Goal: Information Seeking & Learning: Learn about a topic

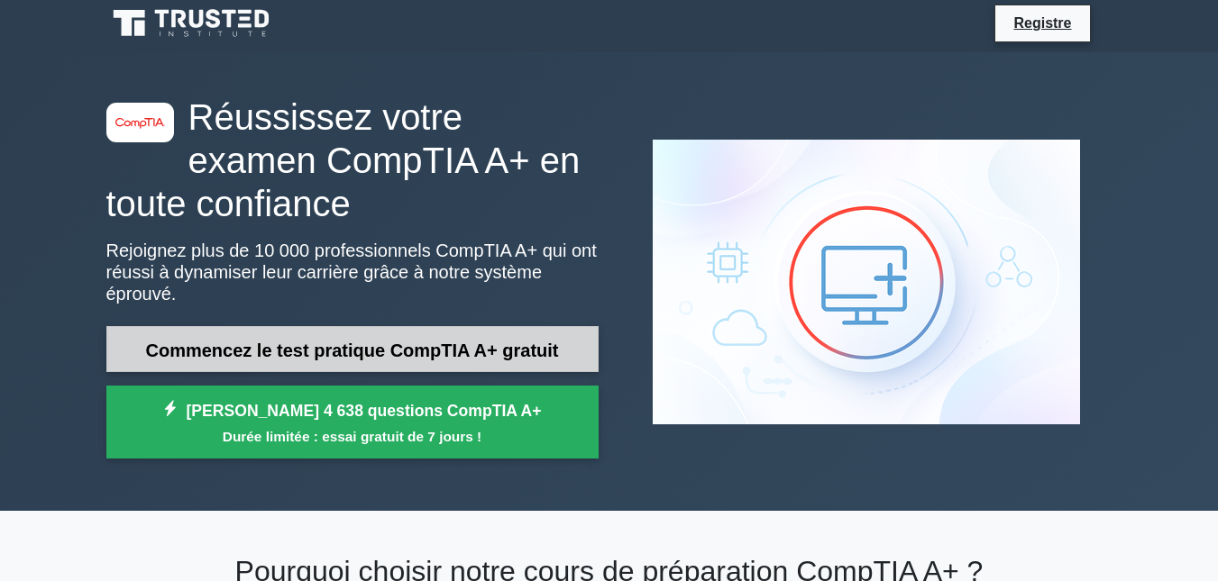
click at [251, 341] on font "Commencez le test pratique CompTIA A+ gratuit" at bounding box center [351, 351] width 413 height 20
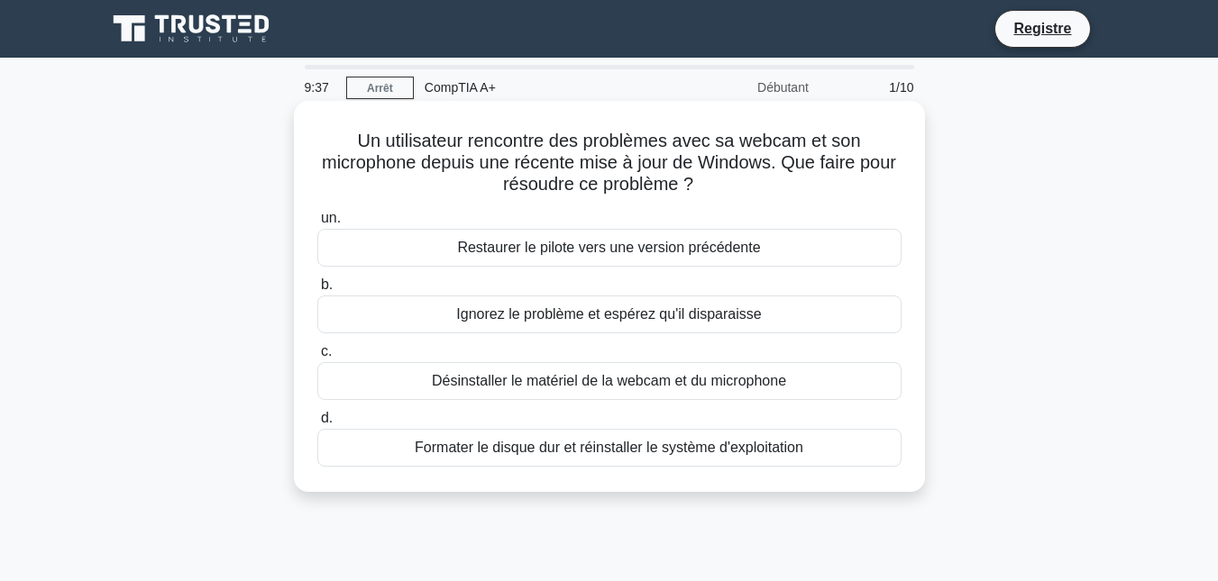
click at [566, 244] on font "Restaurer le pilote vers une version précédente" at bounding box center [608, 247] width 303 height 15
click at [317, 224] on input "un. Restaurer le pilote vers une version précédente" at bounding box center [317, 219] width 0 height 12
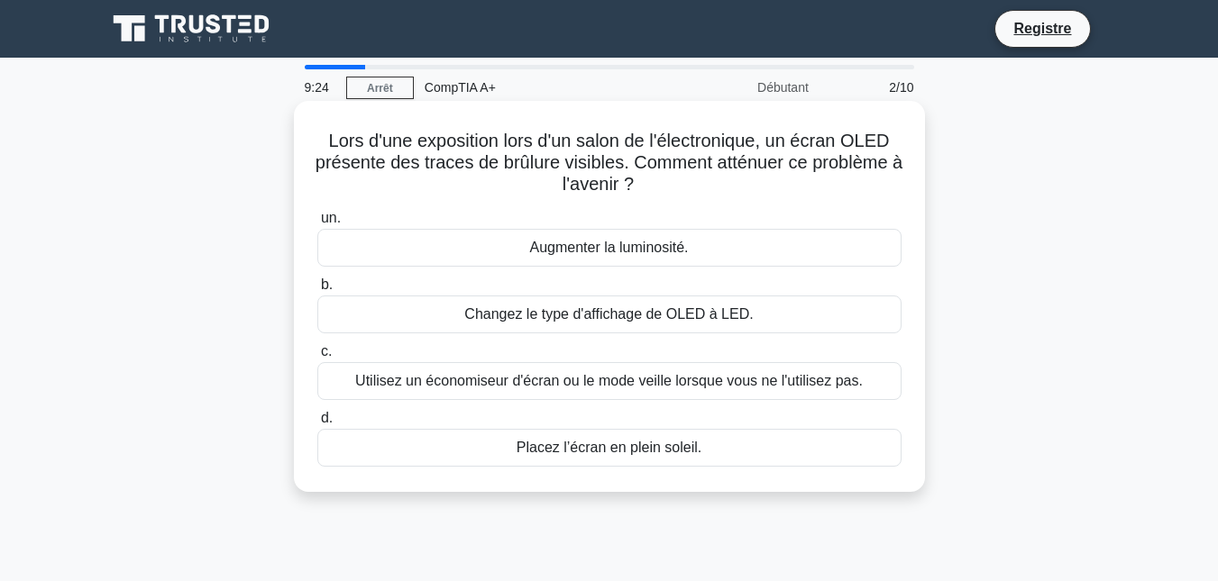
click at [568, 385] on font "Utilisez un économiseur d'écran ou le mode veille lorsque vous ne l'utilisez pa…" at bounding box center [608, 380] width 507 height 15
click at [317, 358] on input "c. Utilisez un économiseur d'écran ou le mode veille lorsque vous ne l'utilisez…" at bounding box center [317, 352] width 0 height 12
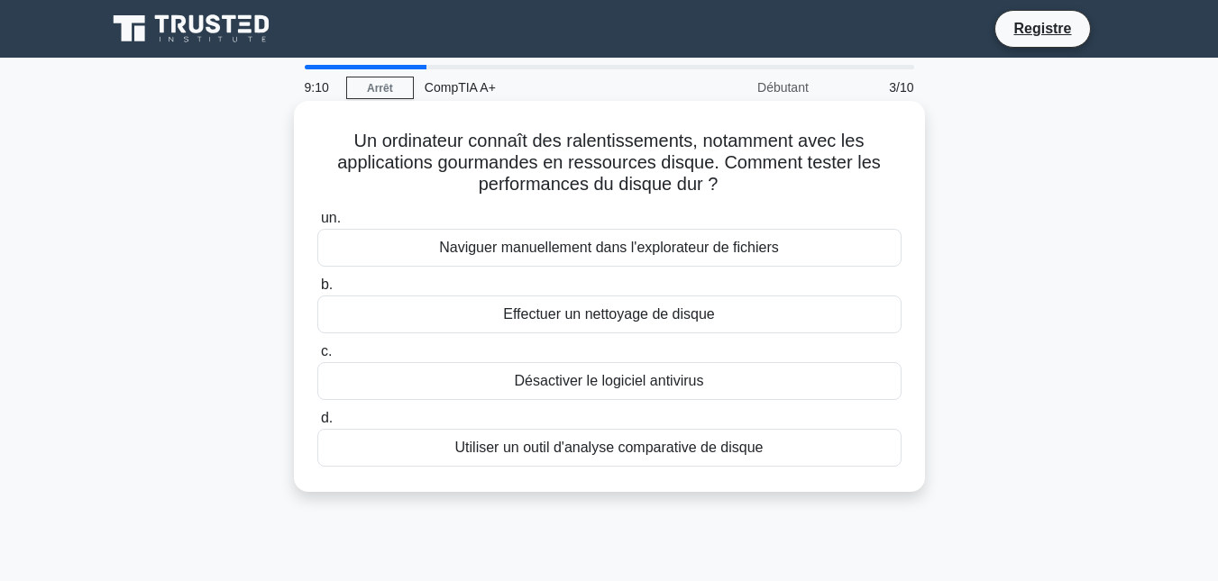
click at [580, 455] on font "Utiliser un outil d'analyse comparative de disque" at bounding box center [609, 447] width 308 height 15
click at [317, 425] on input "d. Utiliser un outil d'analyse comparative de disque" at bounding box center [317, 419] width 0 height 12
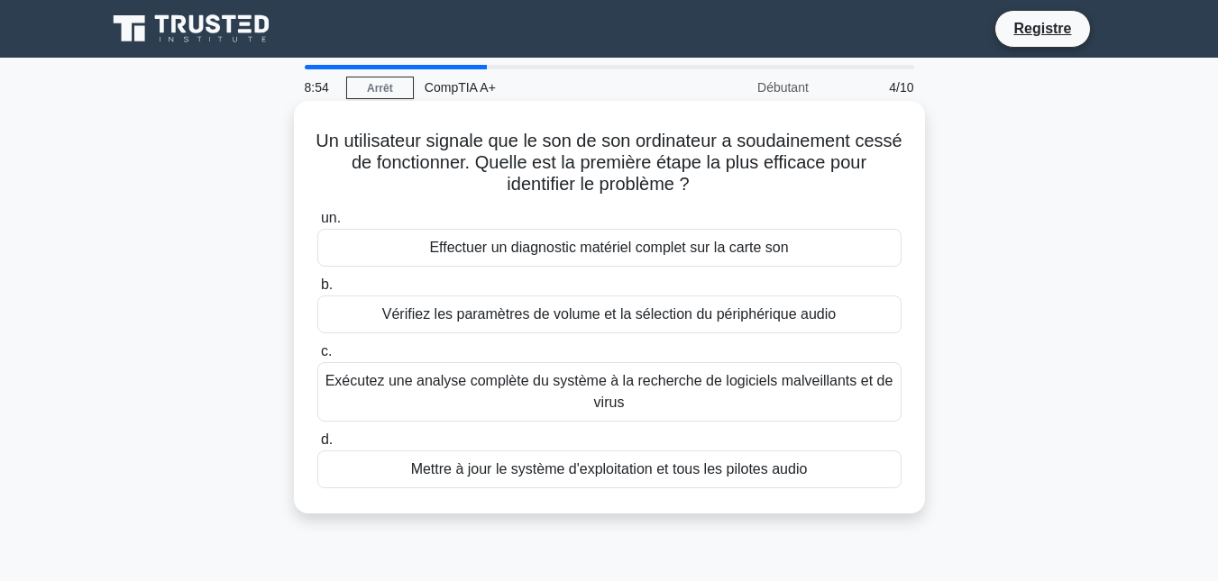
click at [580, 312] on font "Vérifiez les paramètres de volume et la sélection du périphérique audio" at bounding box center [608, 313] width 453 height 15
click at [317, 291] on input "b. Vérifiez les paramètres de volume et la sélection du périphérique audio" at bounding box center [317, 285] width 0 height 12
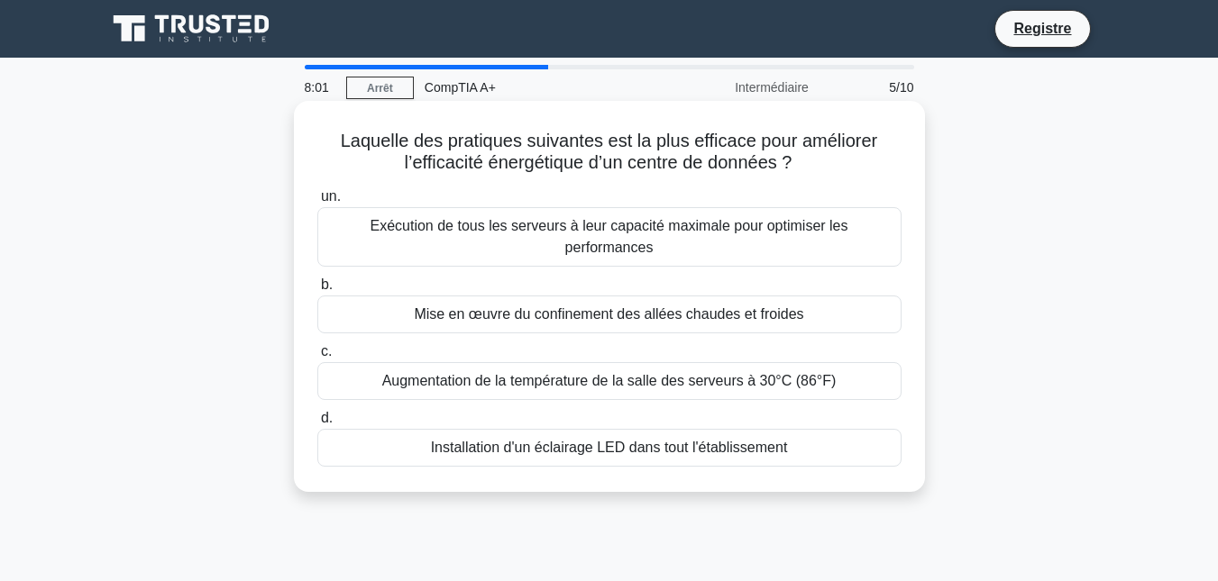
click at [579, 373] on font "Augmentation de la température de la salle des serveurs à 30°C (86°F)" at bounding box center [609, 380] width 454 height 15
click at [317, 358] on input "c. Augmentation de la température de la salle des serveurs à 30°C (86°F)" at bounding box center [317, 352] width 0 height 12
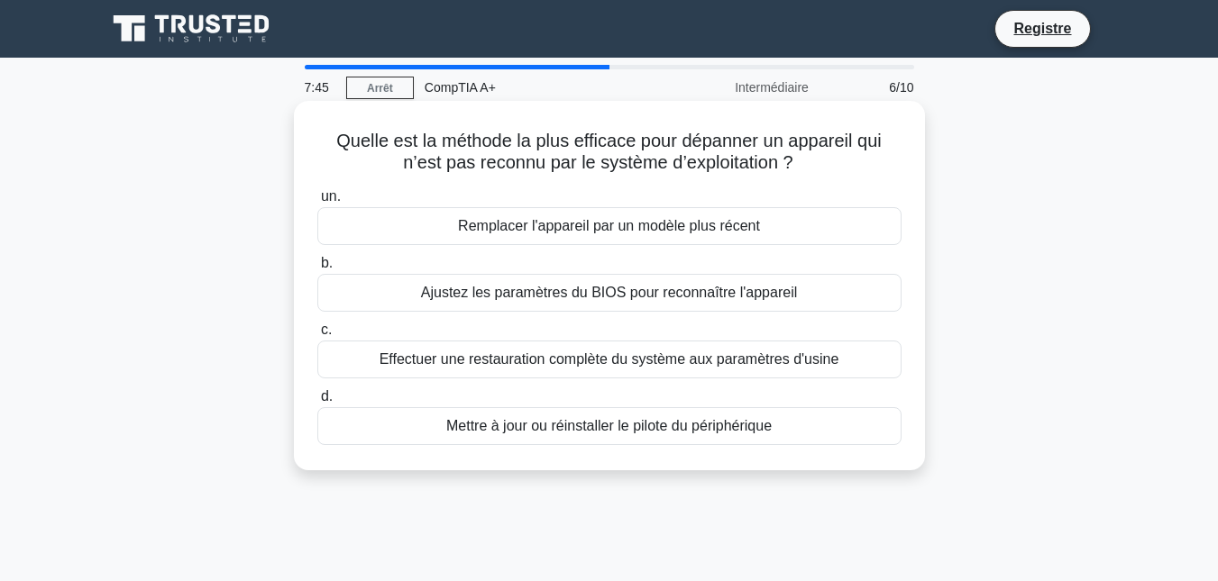
click at [622, 289] on font "Ajustez les paramètres du BIOS pour reconnaître l'appareil" at bounding box center [609, 292] width 377 height 15
click at [317, 270] on input "b. Ajustez les paramètres du BIOS pour reconnaître l'appareil" at bounding box center [317, 264] width 0 height 12
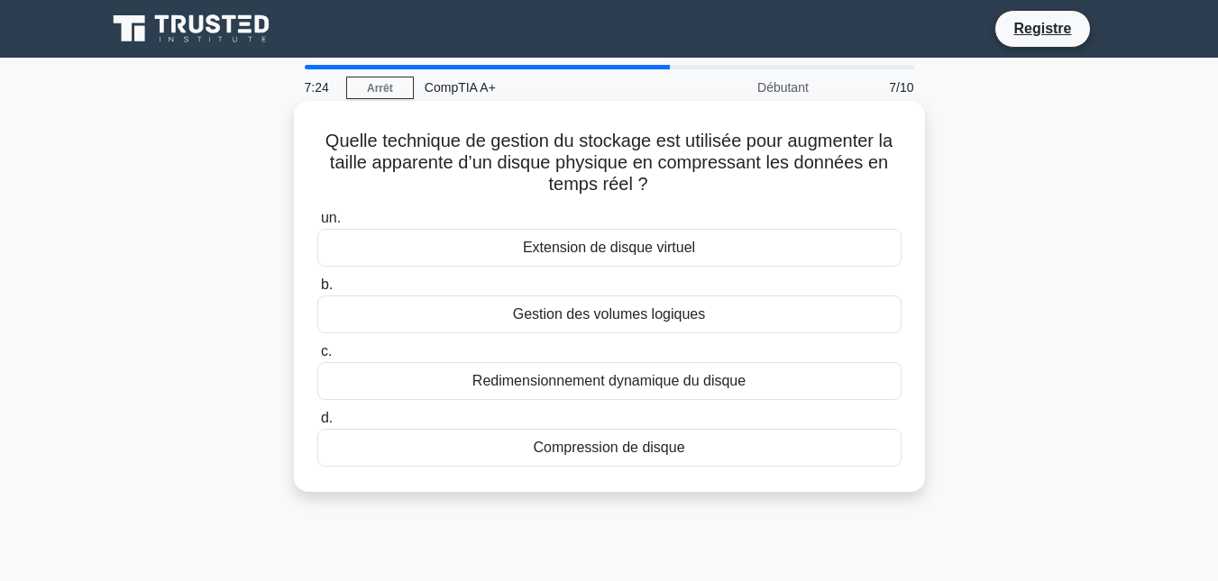
click at [622, 252] on font "Extension de disque virtuel" at bounding box center [609, 247] width 172 height 15
click at [317, 224] on input "un. Extension de disque virtuel" at bounding box center [317, 219] width 0 height 12
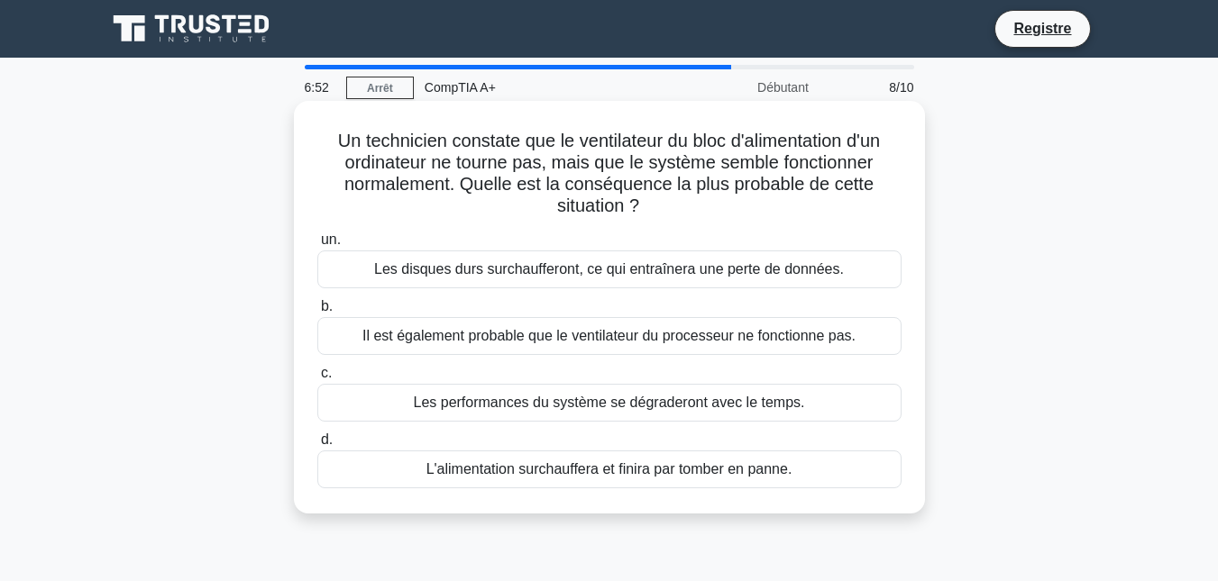
click at [617, 472] on font "L'alimentation surchauffera et finira par tomber en panne." at bounding box center [609, 468] width 366 height 15
click at [317, 446] on input "d. L'alimentation surchauffera et finira par tomber en panne." at bounding box center [317, 440] width 0 height 12
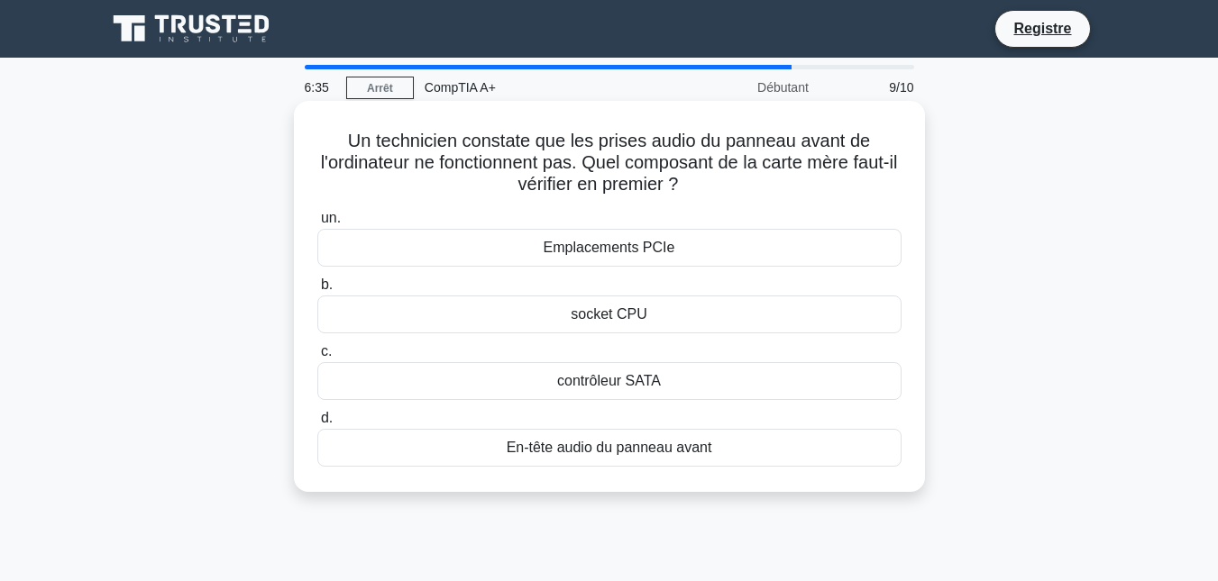
click at [618, 447] on font "En-tête audio du panneau avant" at bounding box center [610, 447] width 206 height 15
click at [317, 425] on input "d. En-tête audio du panneau avant" at bounding box center [317, 419] width 0 height 12
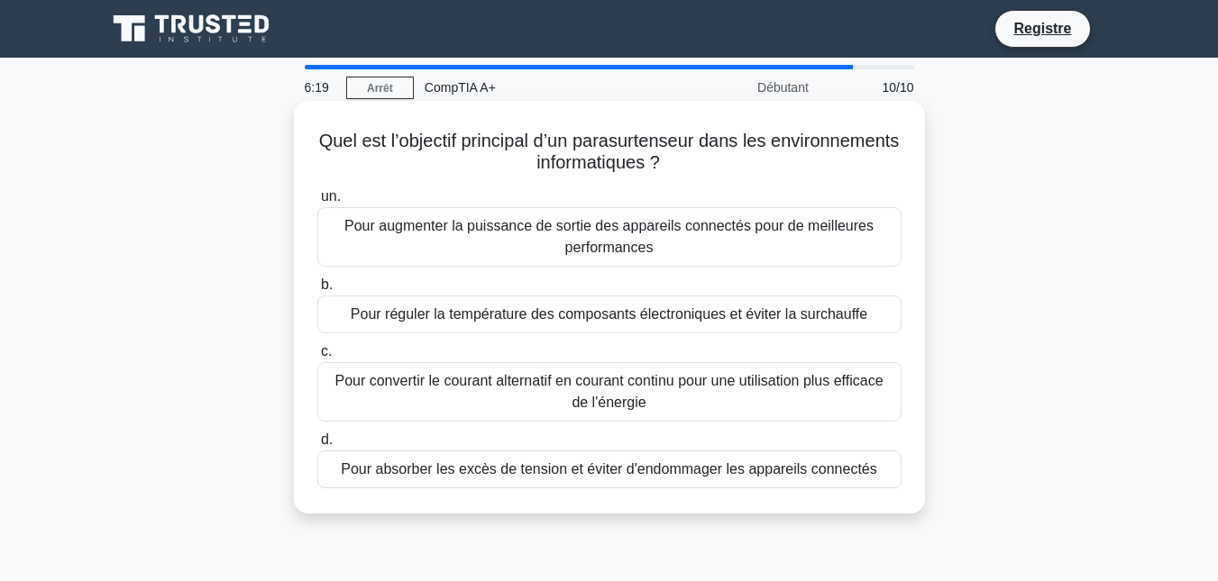
click at [582, 471] on font "Pour absorber les excès de tension et éviter d'endommager les appareils connect…" at bounding box center [609, 468] width 536 height 15
click at [317, 446] on input "d. Pour absorber les excès de tension et éviter d'endommager les appareils conn…" at bounding box center [317, 440] width 0 height 12
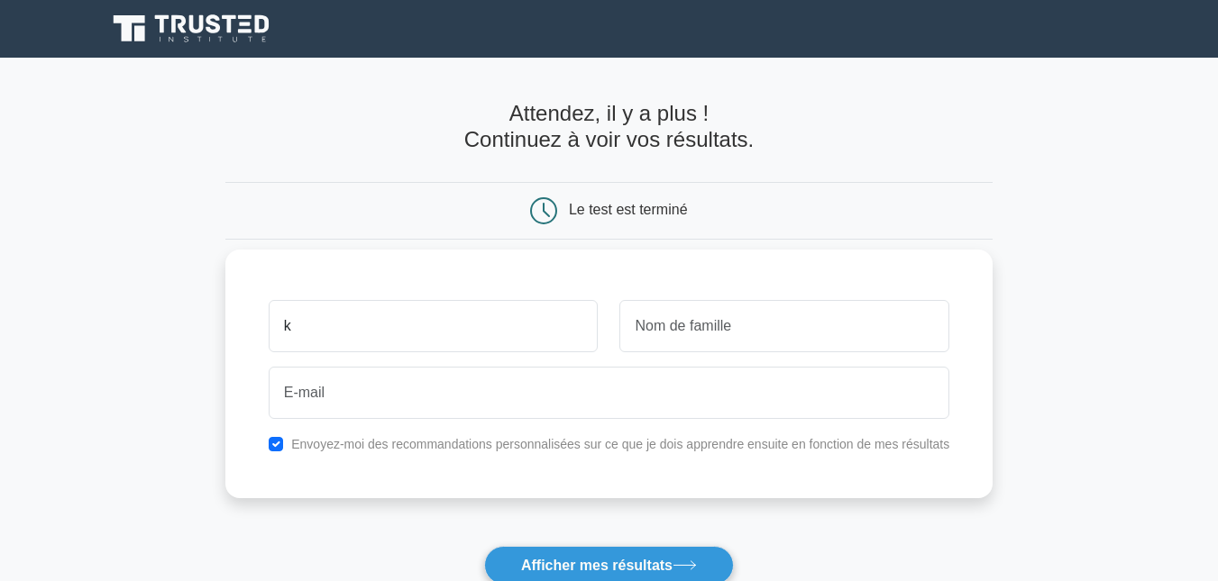
type input "karelle"
click at [715, 328] on input "text" at bounding box center [784, 326] width 330 height 52
type input "Kra"
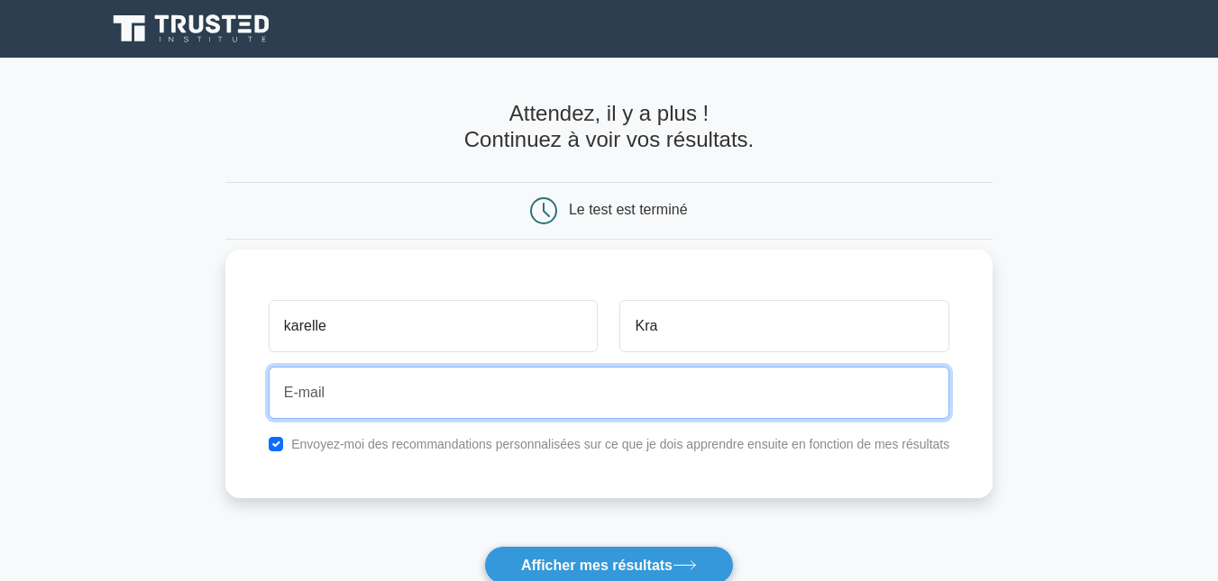
click at [688, 390] on input "email" at bounding box center [609, 393] width 681 height 52
type input "[EMAIL_ADDRESS][DOMAIN_NAME]"
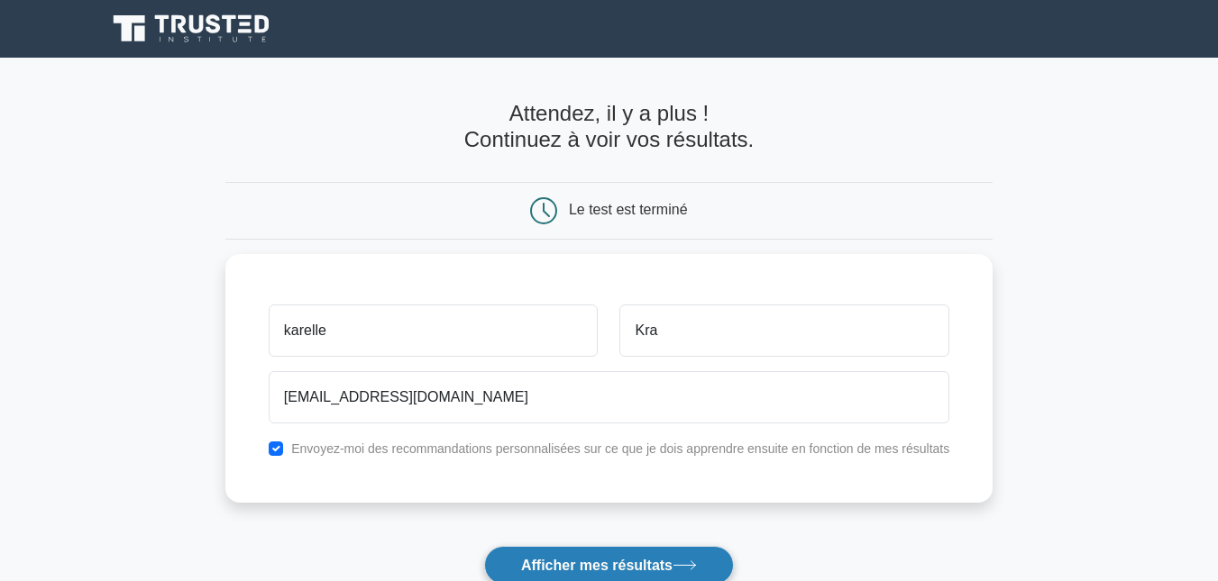
click at [544, 566] on font "Afficher mes résultats" at bounding box center [596, 565] width 151 height 15
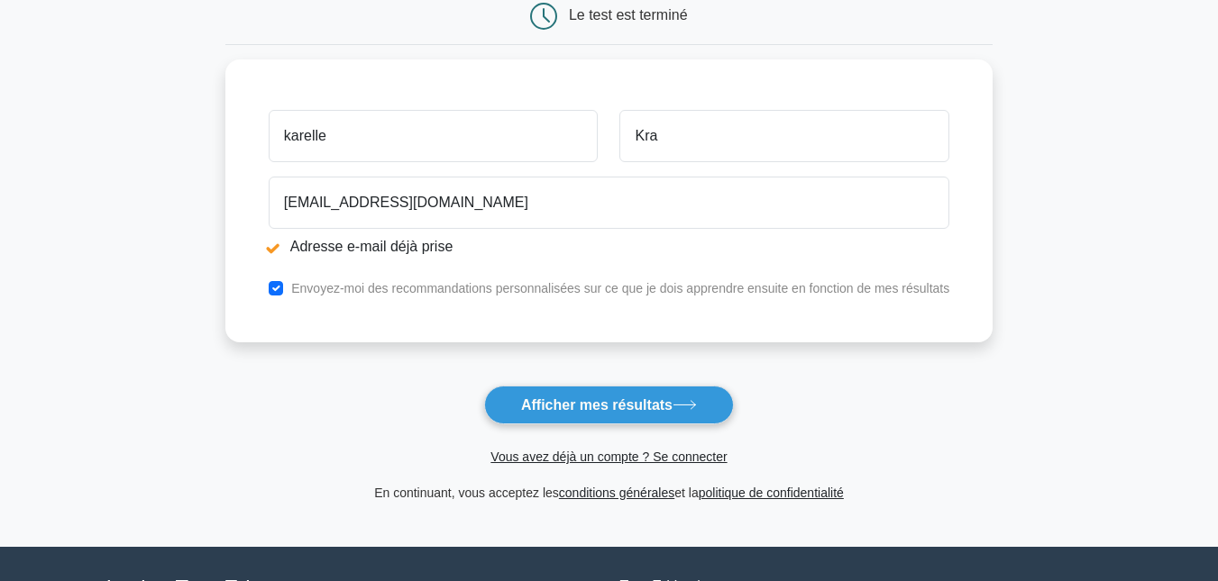
scroll to position [264, 0]
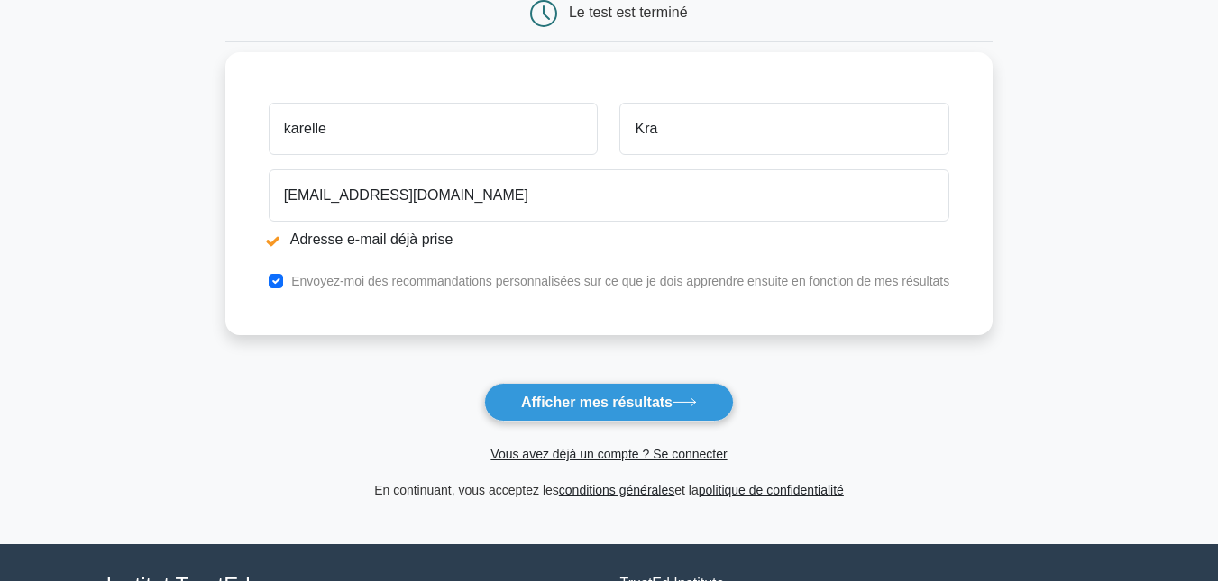
click at [277, 243] on li "Adresse e-mail déjà prise" at bounding box center [609, 240] width 681 height 22
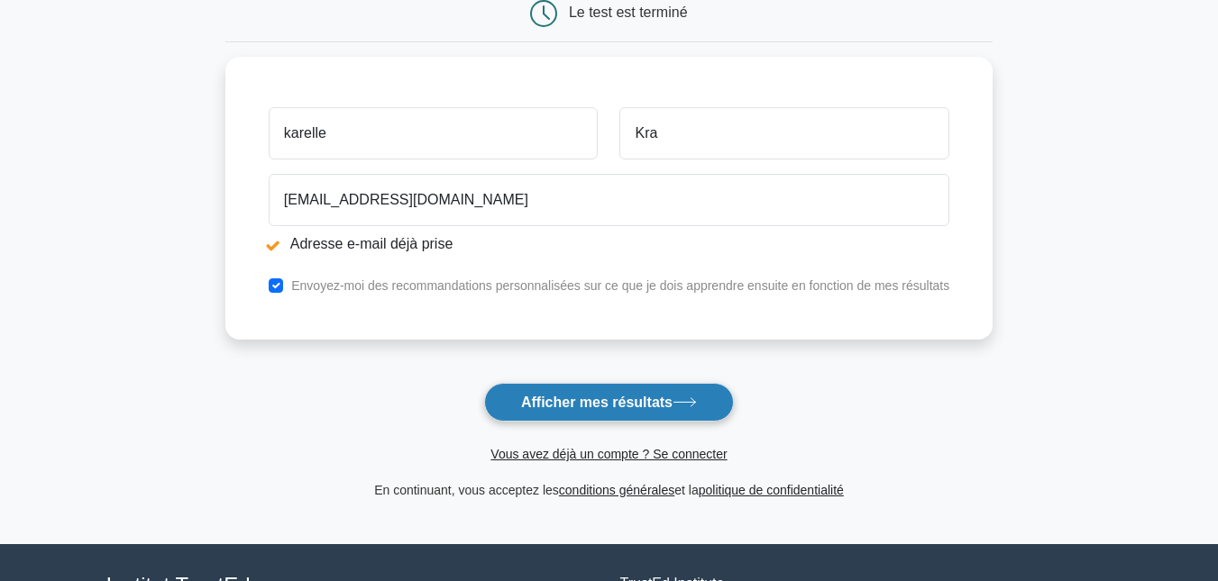
click at [567, 402] on font "Afficher mes résultats" at bounding box center [596, 402] width 151 height 15
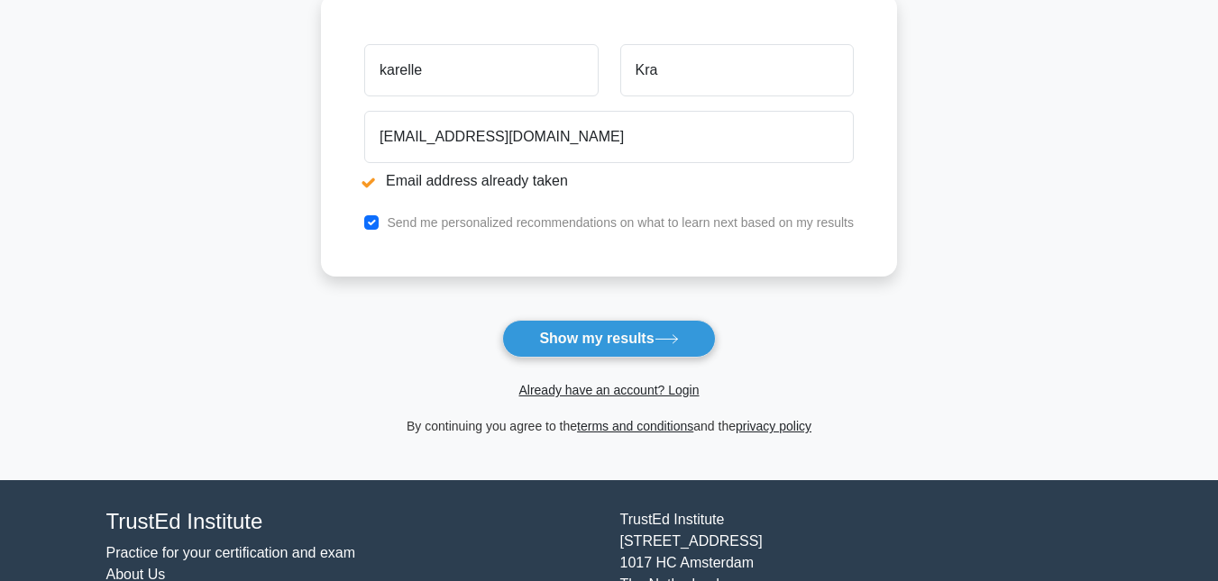
scroll to position [426, 0]
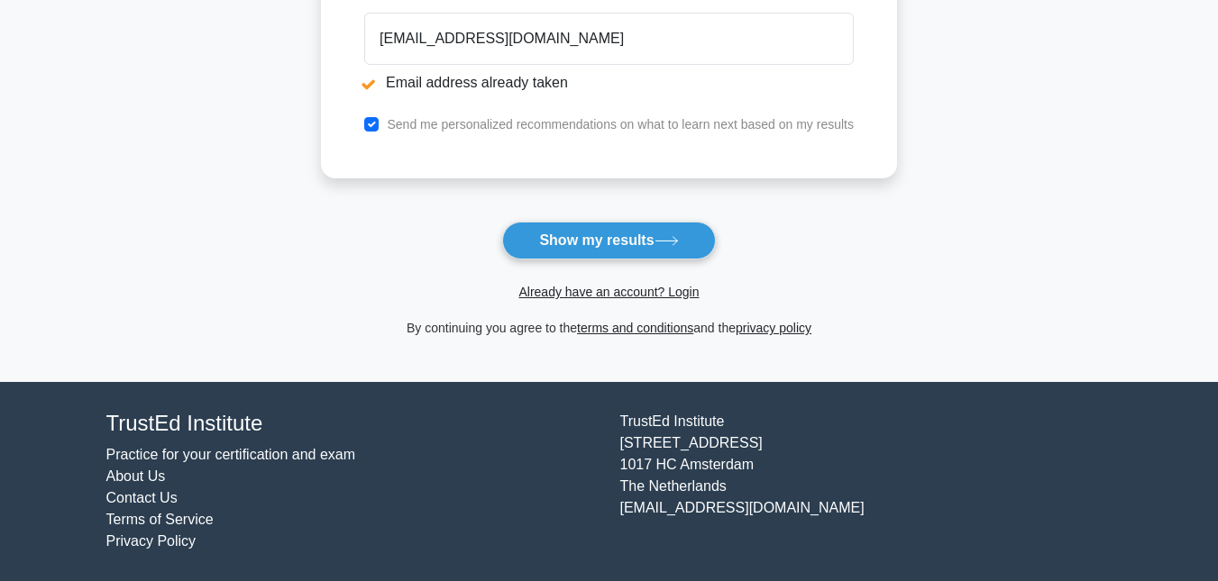
click at [982, 190] on main "Email address already taken Wait, there is more! Continue to see your result Th…" at bounding box center [609, 7] width 1218 height 750
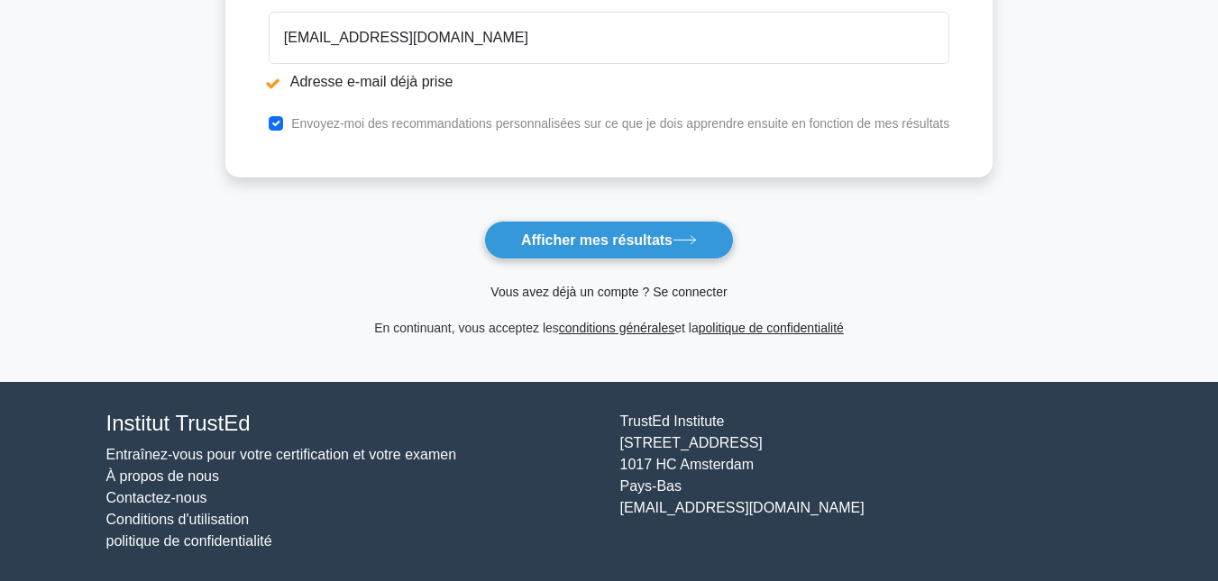
click at [598, 291] on font "Vous avez déjà un compte ? Se connecter" at bounding box center [608, 292] width 236 height 14
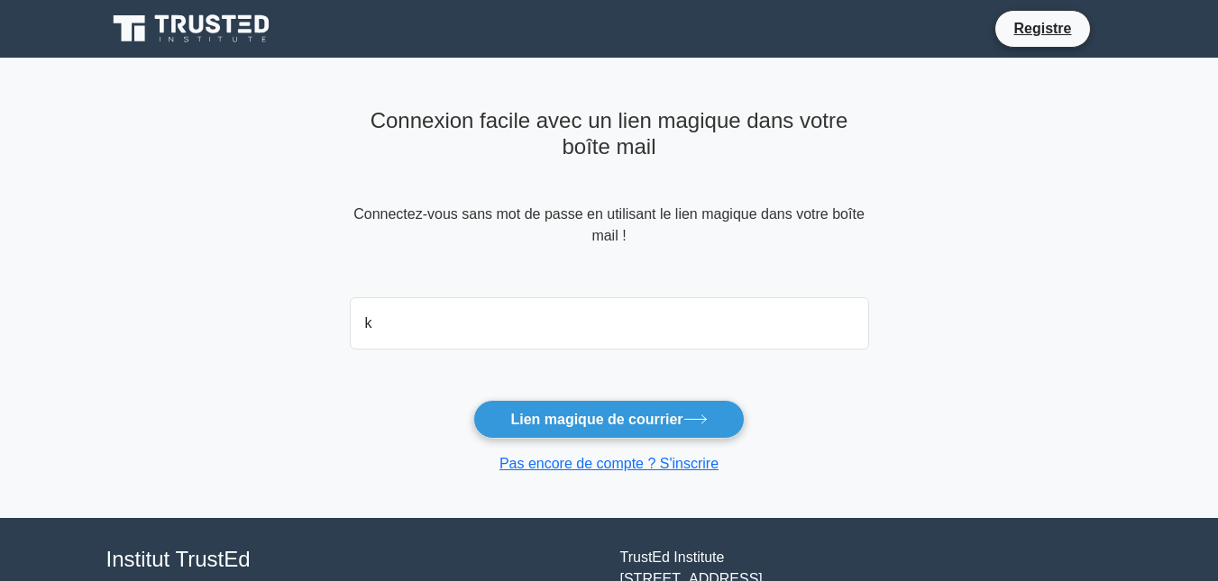
type input "[EMAIL_ADDRESS][DOMAIN_NAME]"
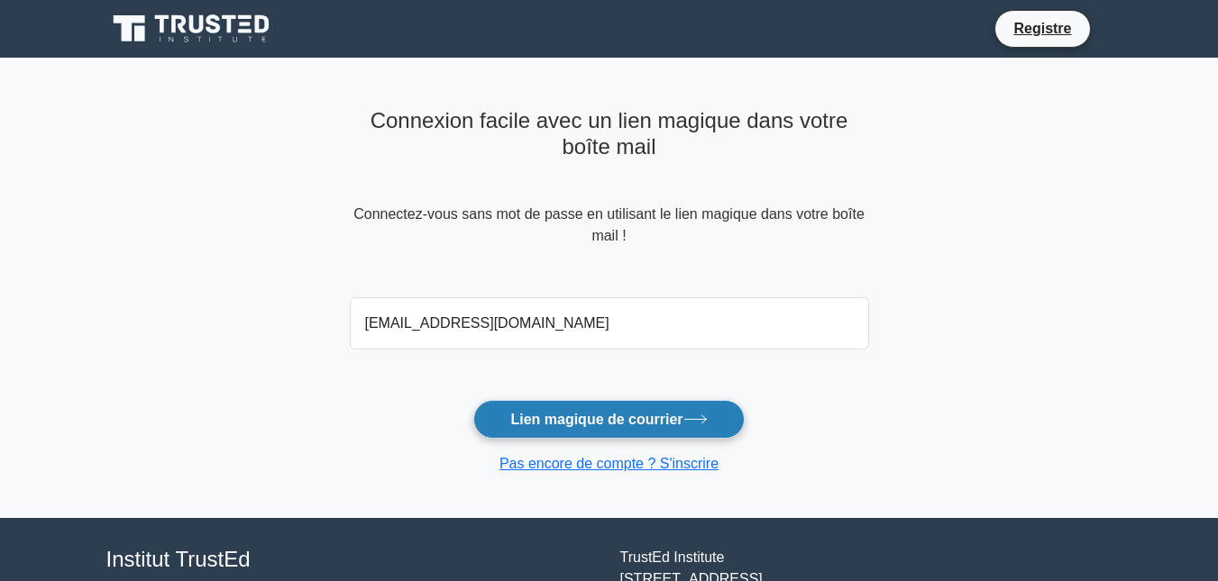
click at [562, 429] on button "Lien magique de courrier" at bounding box center [608, 419] width 270 height 39
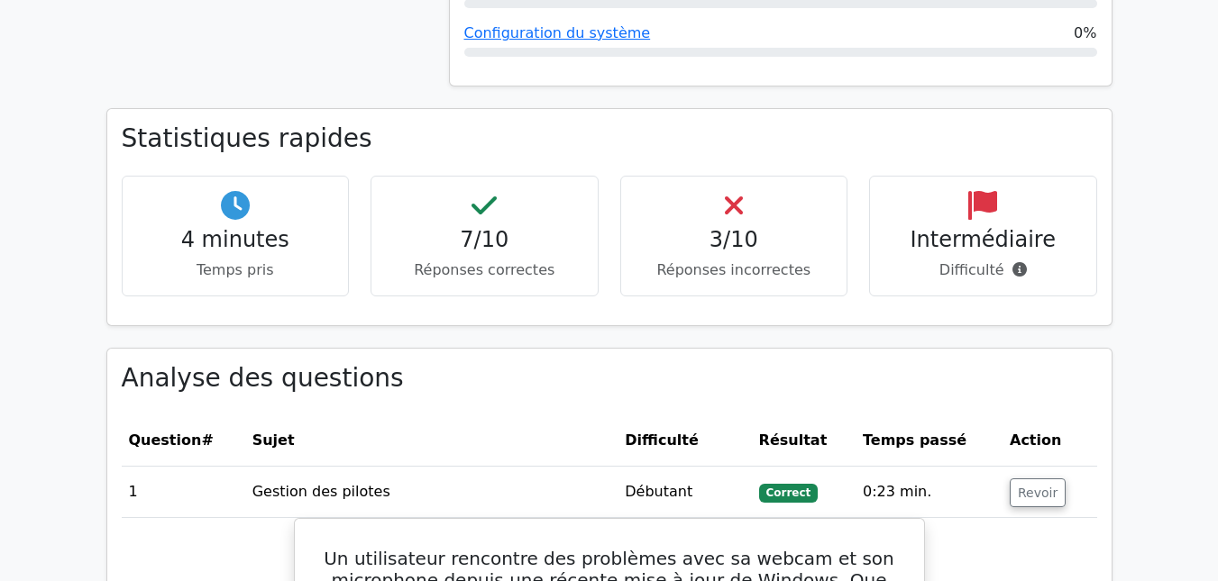
scroll to position [1163, 0]
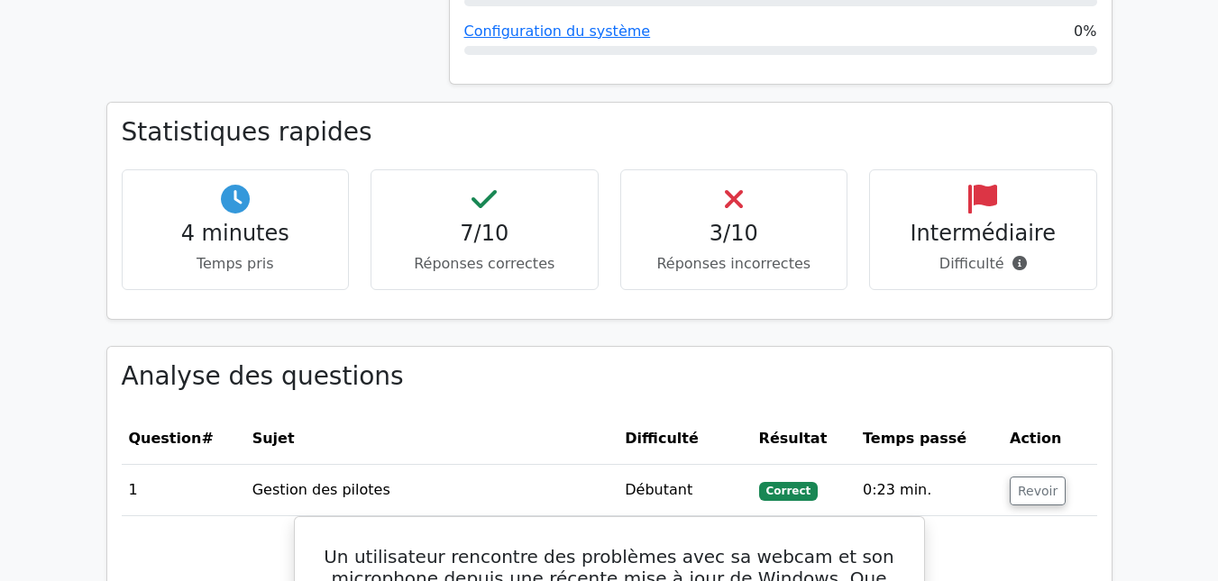
click at [752, 221] on font "3/10" at bounding box center [733, 233] width 49 height 25
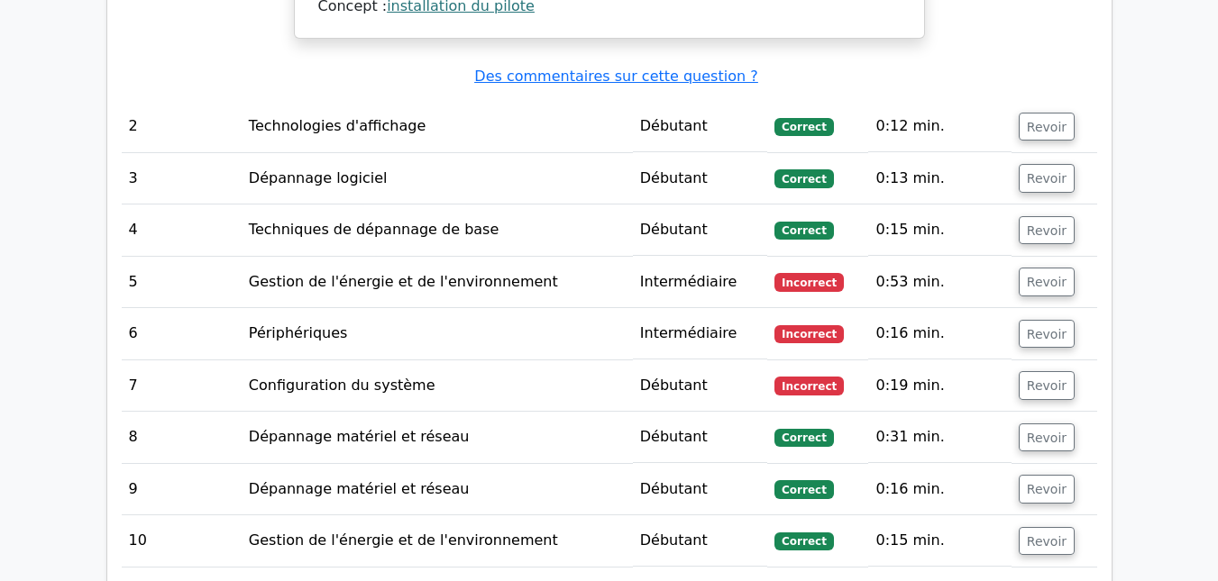
scroll to position [2280, 0]
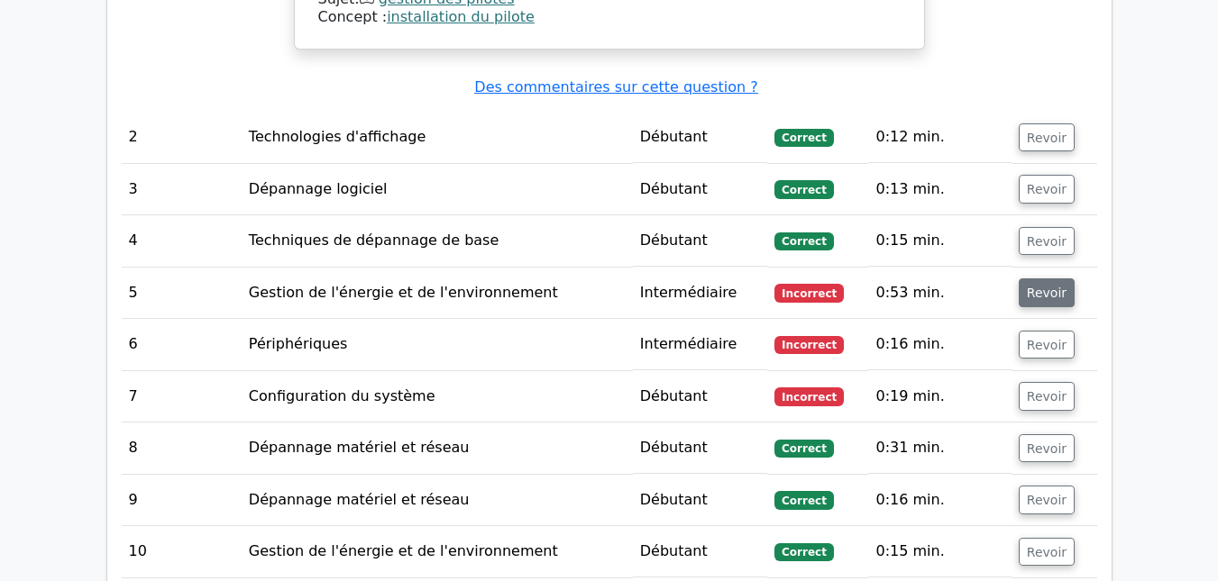
click at [1036, 286] on font "Revoir" at bounding box center [1047, 293] width 40 height 14
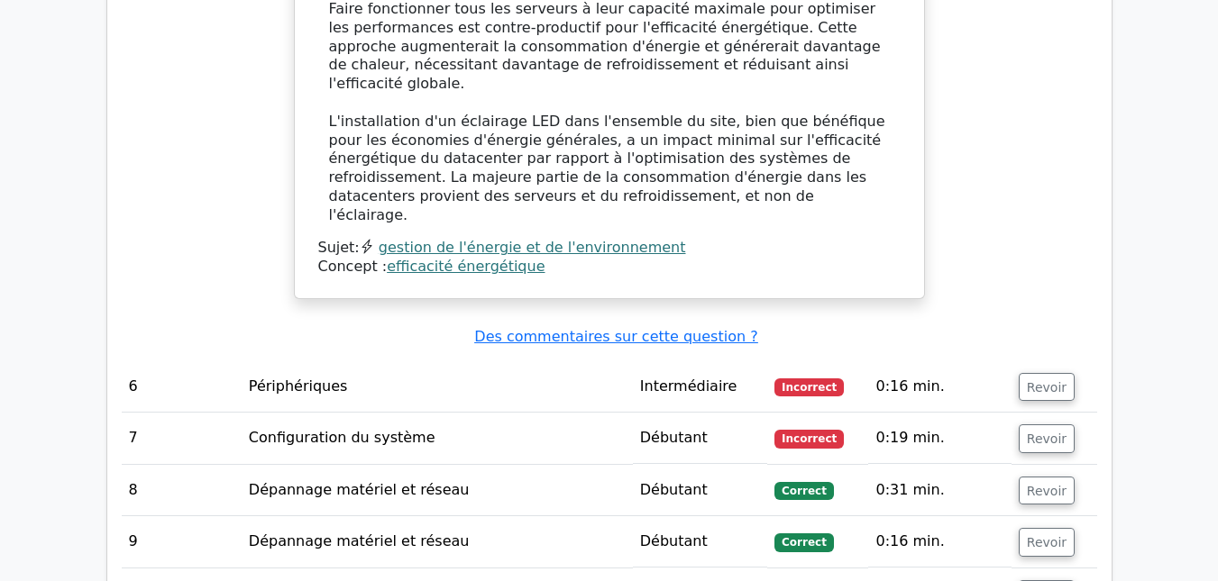
scroll to position [3272, 0]
click at [1045, 379] on font "Revoir" at bounding box center [1047, 386] width 40 height 14
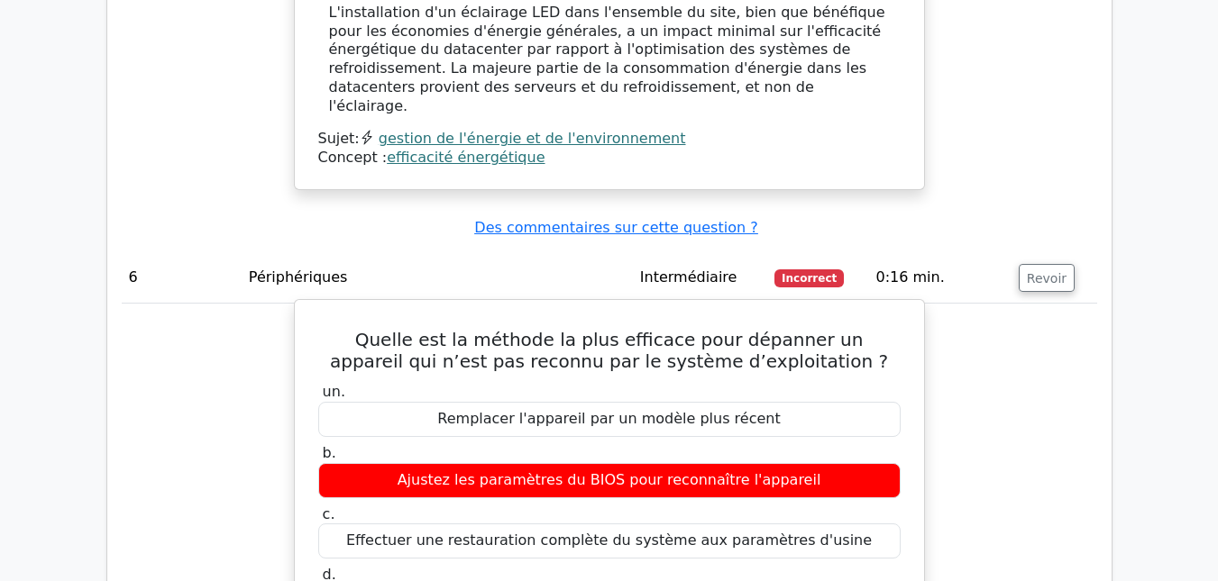
scroll to position [3374, 0]
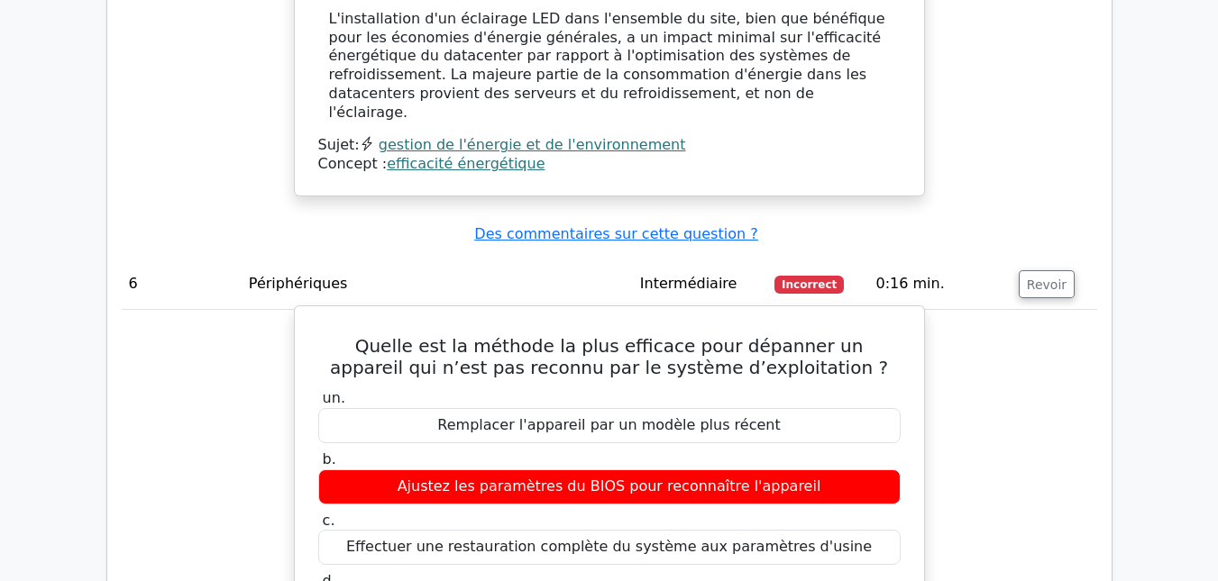
drag, startPoint x: 326, startPoint y: 181, endPoint x: 790, endPoint y: 453, distance: 538.1
copy div "Quelle est la méthode la plus efficace pour dépanner un appareil qui n’est pas …"
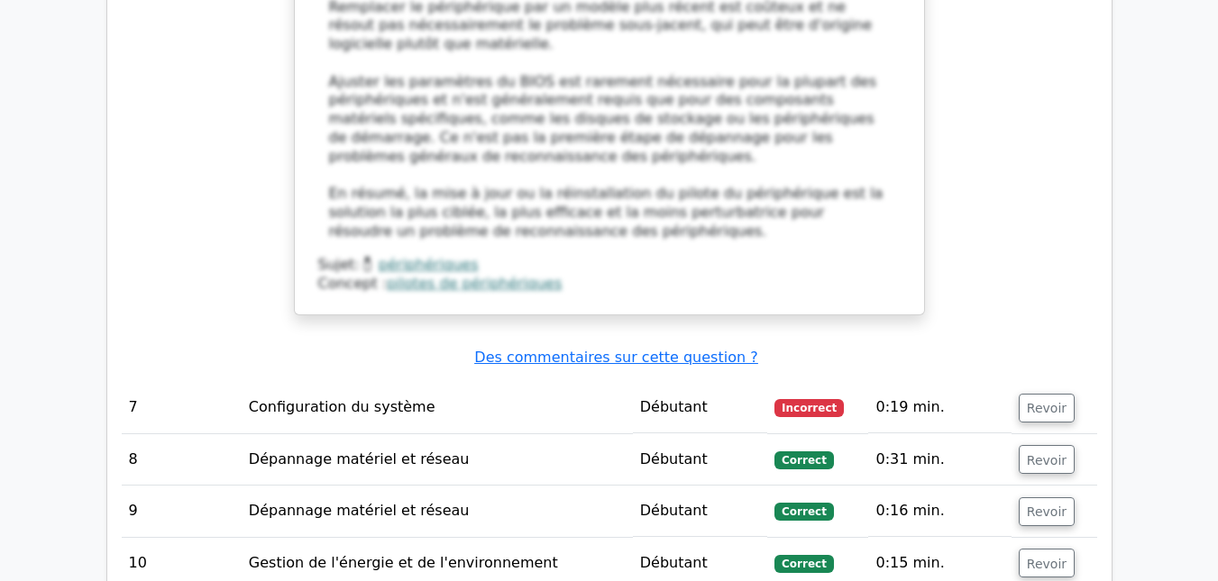
scroll to position [4336, 0]
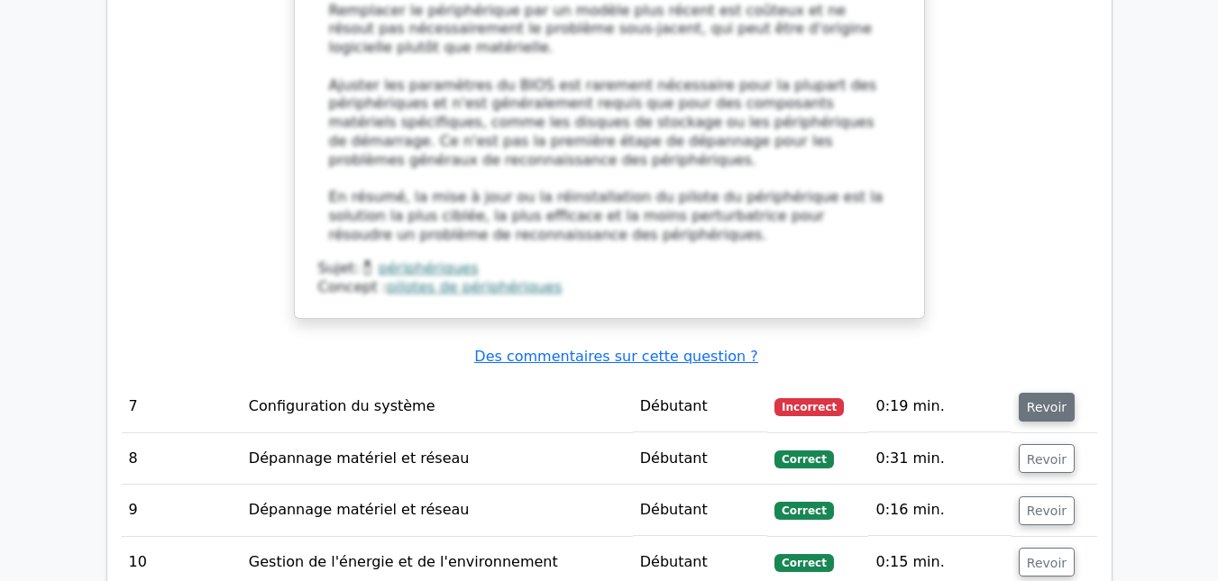
click at [1043, 400] on font "Revoir" at bounding box center [1047, 407] width 40 height 14
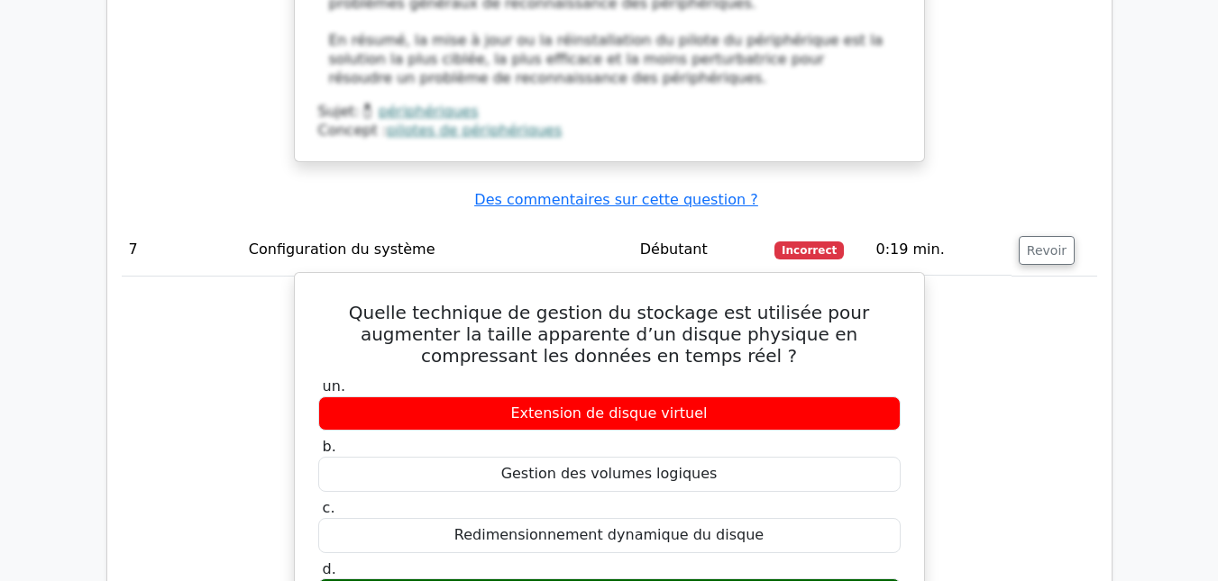
scroll to position [4491, 0]
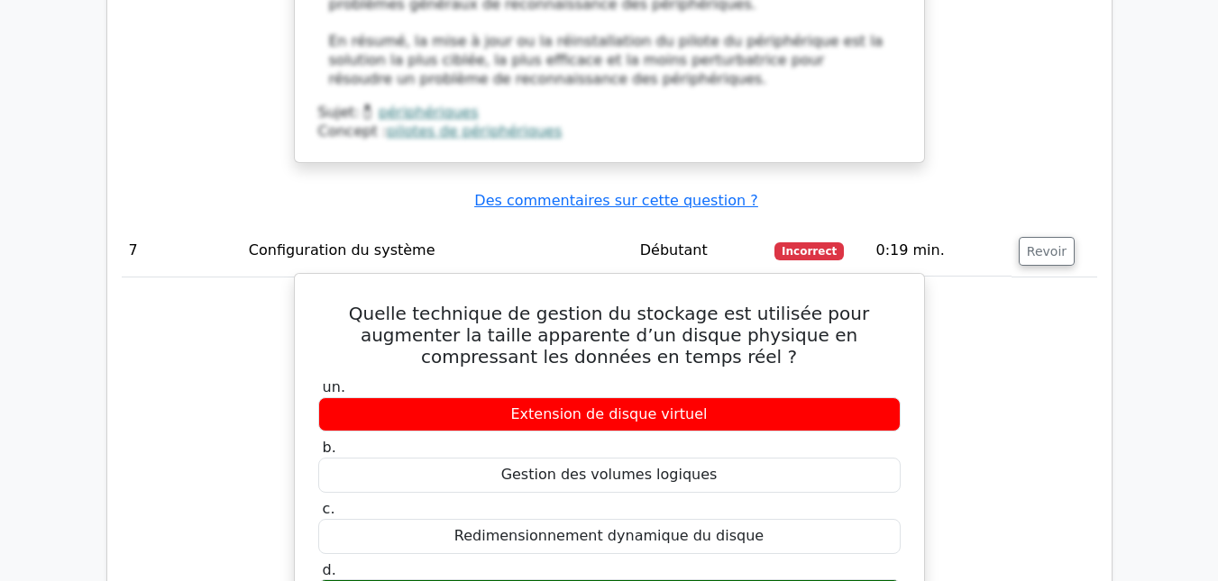
drag, startPoint x: 303, startPoint y: 151, endPoint x: 732, endPoint y: 451, distance: 523.6
copy div "Quelle technique de gestion du stockage est utilisée pour augmenter la taille a…"
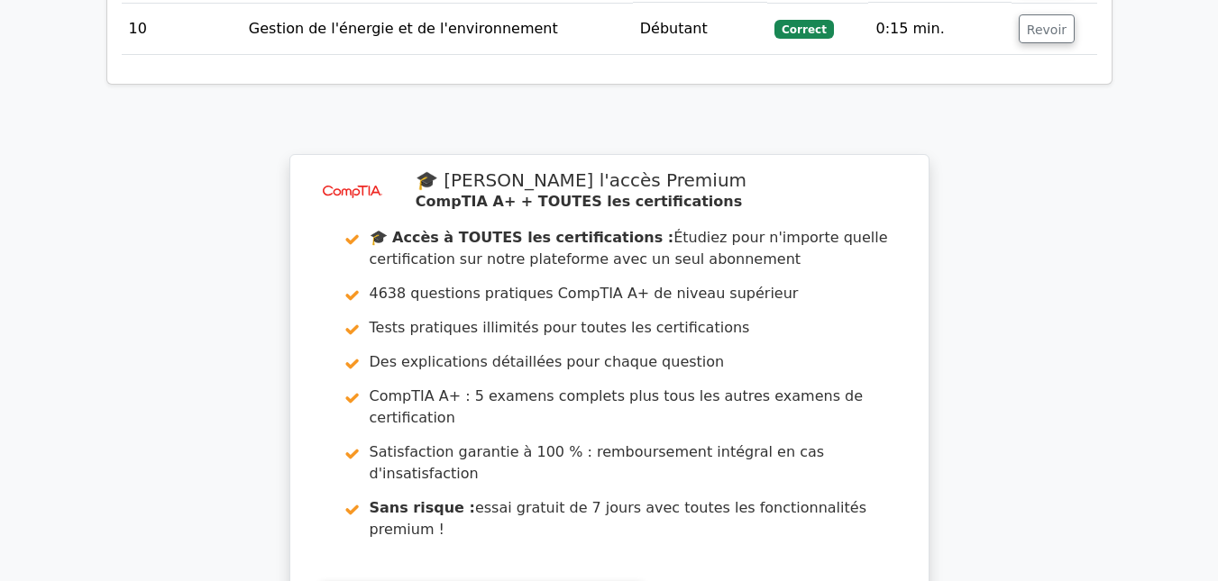
scroll to position [6012, 0]
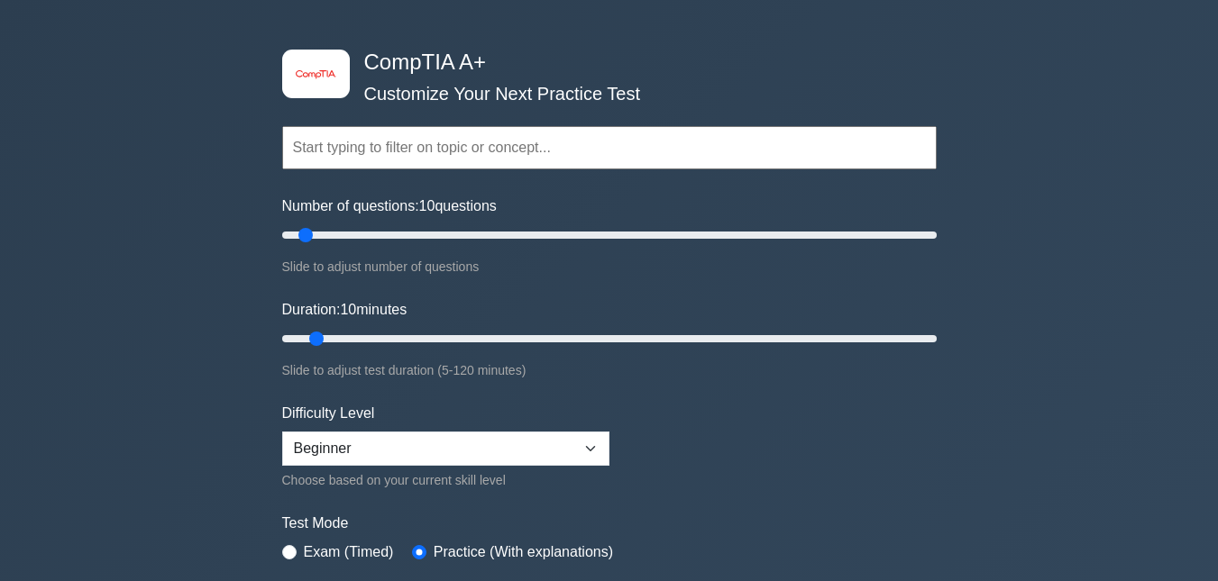
click at [937, 234] on div "image/svg+xml CompTIA A+ Customize Your Next Practice Test Topics Hardware Oper…" at bounding box center [609, 338] width 676 height 665
click at [924, 234] on input "Number of questions: 200 questions" at bounding box center [609, 235] width 654 height 22
click at [379, 230] on input "Number of questions: 30 questions" at bounding box center [609, 235] width 654 height 22
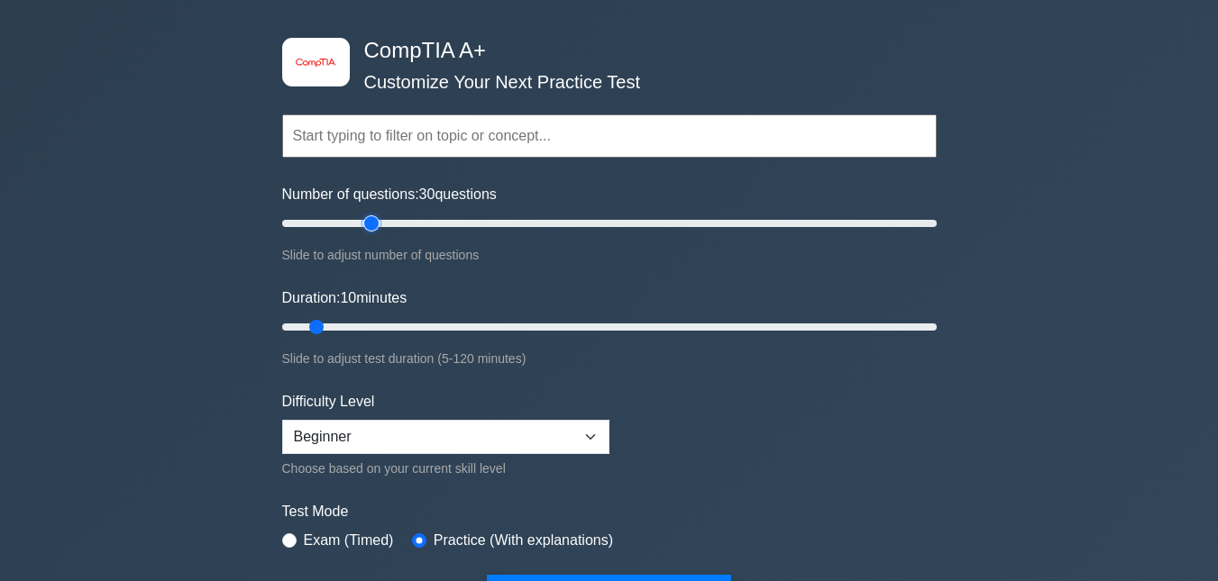
scroll to position [78, 0]
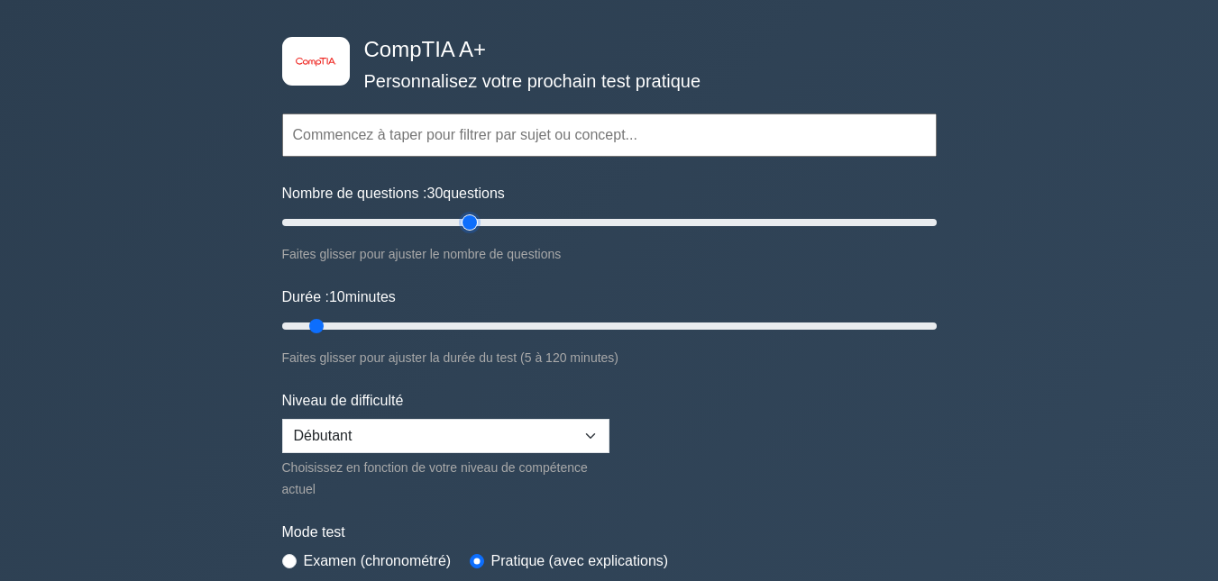
click at [468, 224] on input "Nombre de questions : 30 questions" at bounding box center [609, 223] width 654 height 22
click at [508, 223] on input "Nombre de questions : 70 questions" at bounding box center [609, 223] width 654 height 22
click at [522, 223] on input "Nombre de questions : 70 questions" at bounding box center [609, 223] width 654 height 22
click at [536, 223] on input "Nombre de questions : 75 questions" at bounding box center [609, 223] width 654 height 22
click at [551, 223] on input "Nombre de questions : 80 questions" at bounding box center [609, 223] width 654 height 22
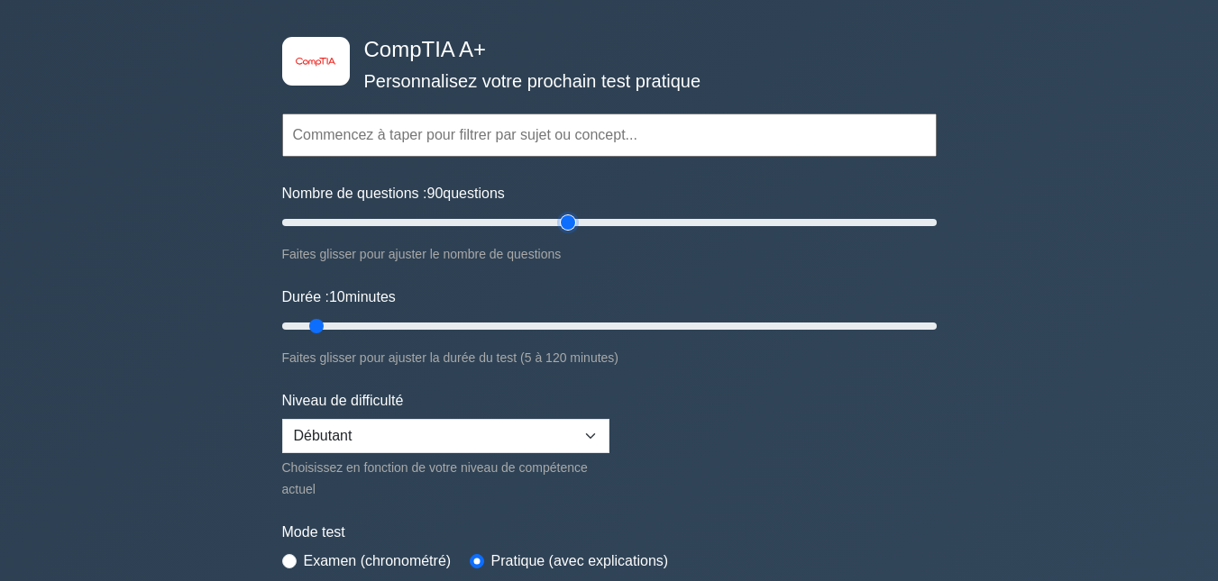
type input "90"
click at [573, 223] on input "Nombre de questions : 90 questions" at bounding box center [609, 223] width 654 height 22
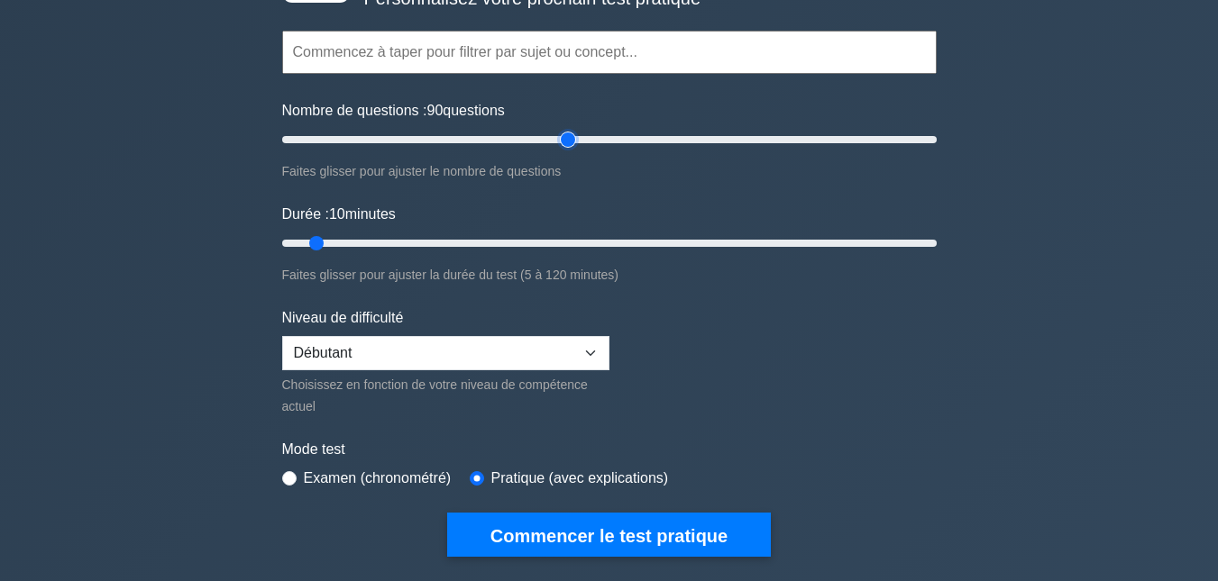
scroll to position [162, 0]
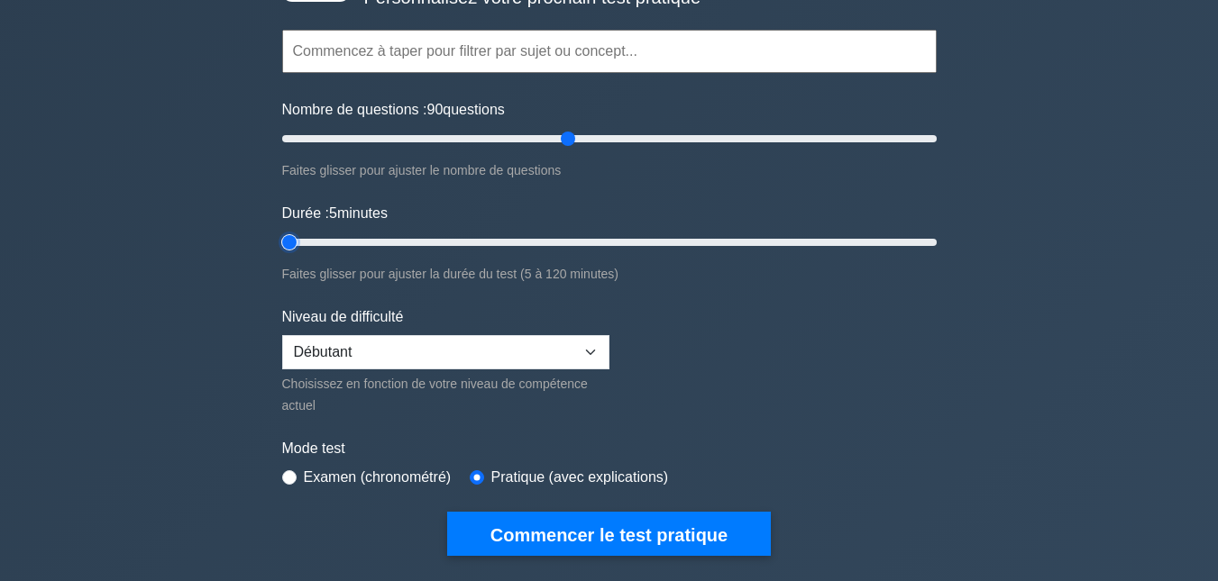
drag, startPoint x: 319, startPoint y: 241, endPoint x: 123, endPoint y: 237, distance: 196.5
type input "5"
click at [282, 237] on input "Durée : 5 minutes" at bounding box center [609, 243] width 654 height 22
drag, startPoint x: 569, startPoint y: 140, endPoint x: 311, endPoint y: 152, distance: 258.1
type input "10"
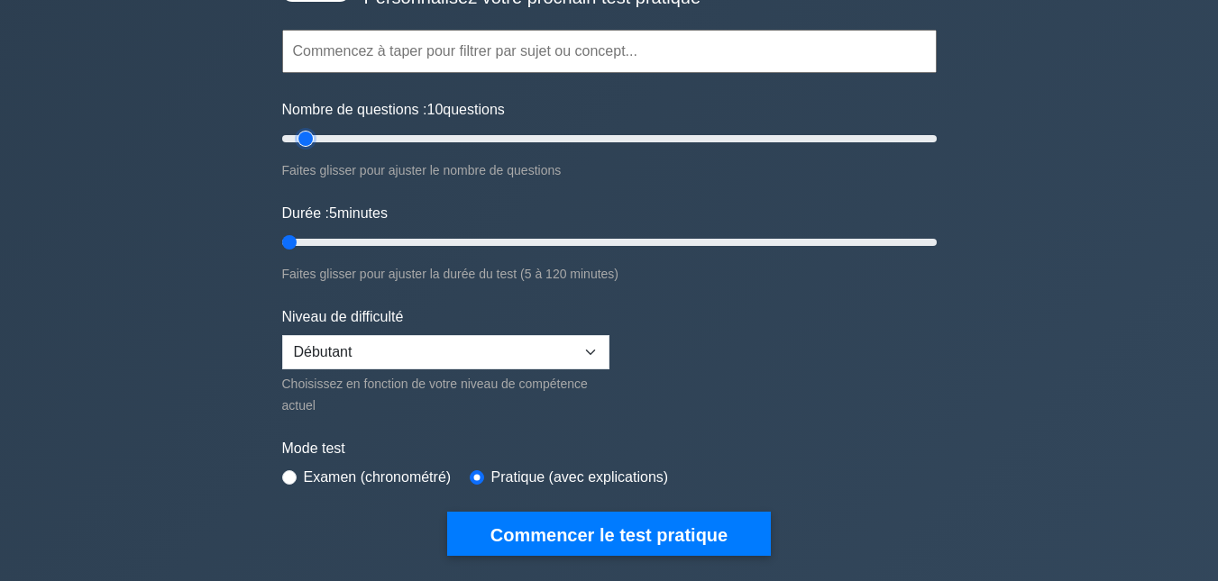
click at [311, 150] on input "Nombre de questions : 10 questions" at bounding box center [609, 139] width 654 height 22
drag, startPoint x: 289, startPoint y: 242, endPoint x: 306, endPoint y: 242, distance: 17.1
type input "10"
click at [306, 242] on input "Durée : 10 minutes" at bounding box center [609, 243] width 654 height 22
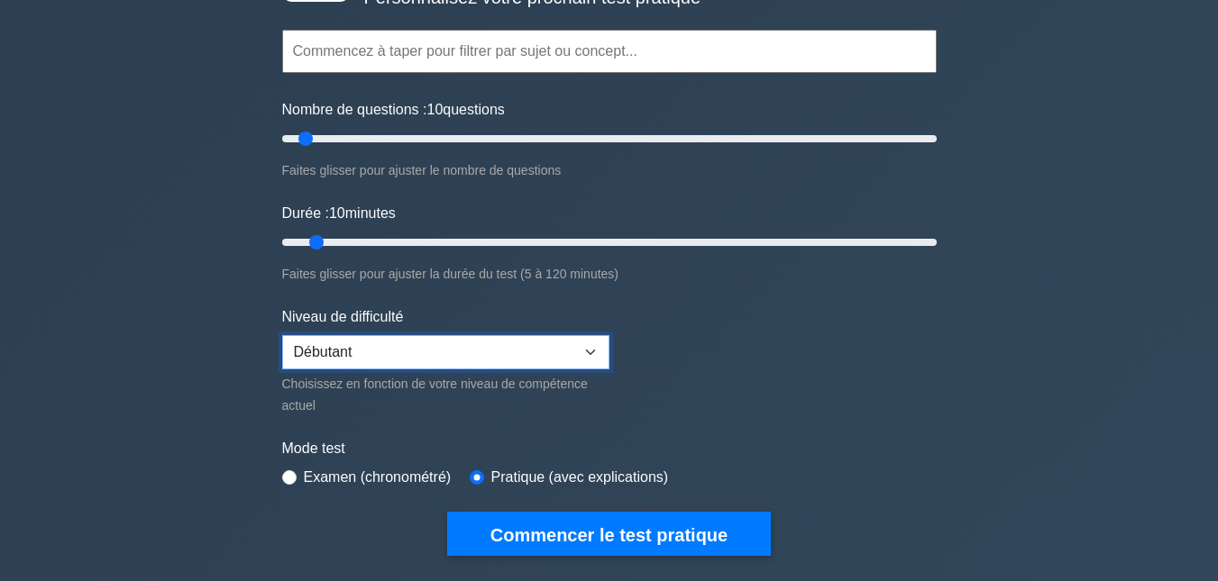
click at [596, 337] on select "Débutant Intermédiaire Expert" at bounding box center [445, 352] width 327 height 34
select select "expert"
click at [282, 335] on select "Débutant Intermédiaire Expert" at bounding box center [445, 352] width 327 height 34
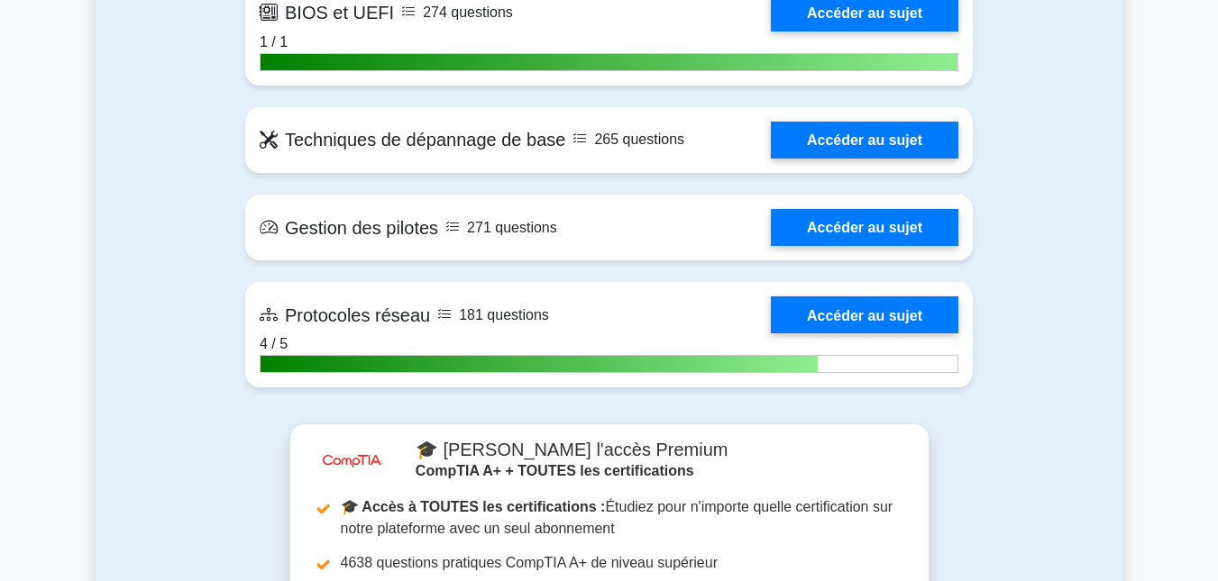
scroll to position [3768, 0]
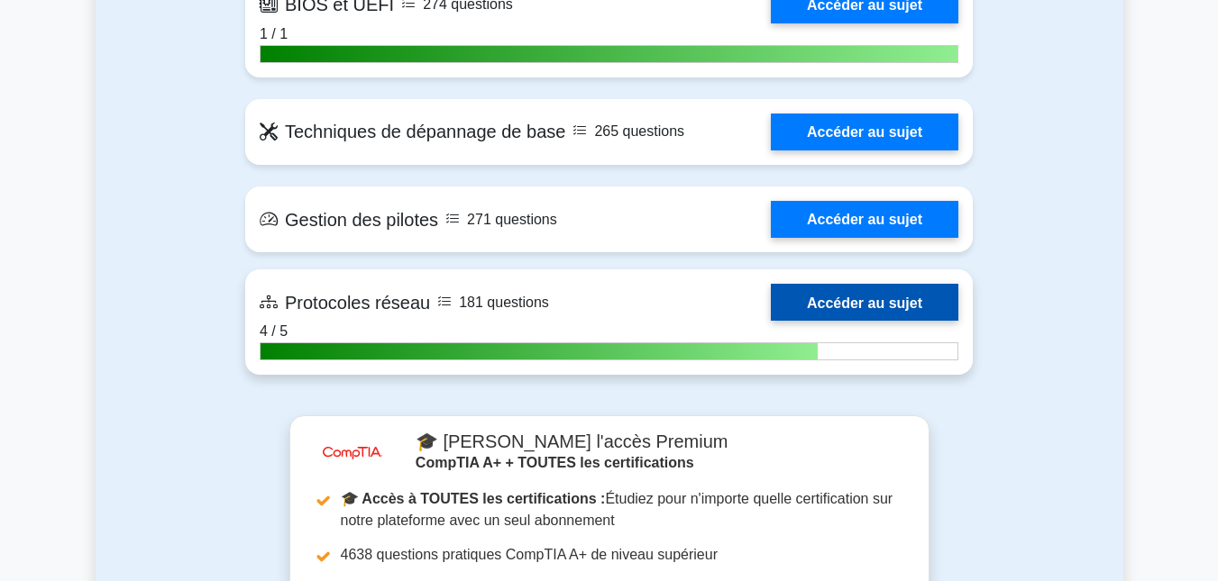
click at [797, 306] on link "Accéder au sujet" at bounding box center [864, 302] width 187 height 37
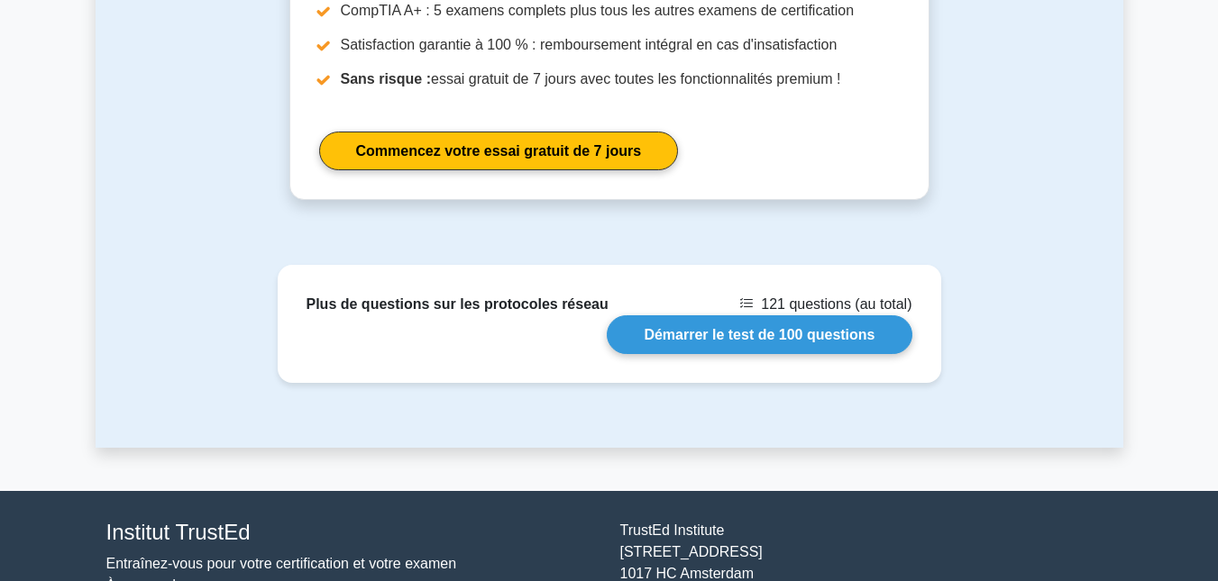
scroll to position [1966, 0]
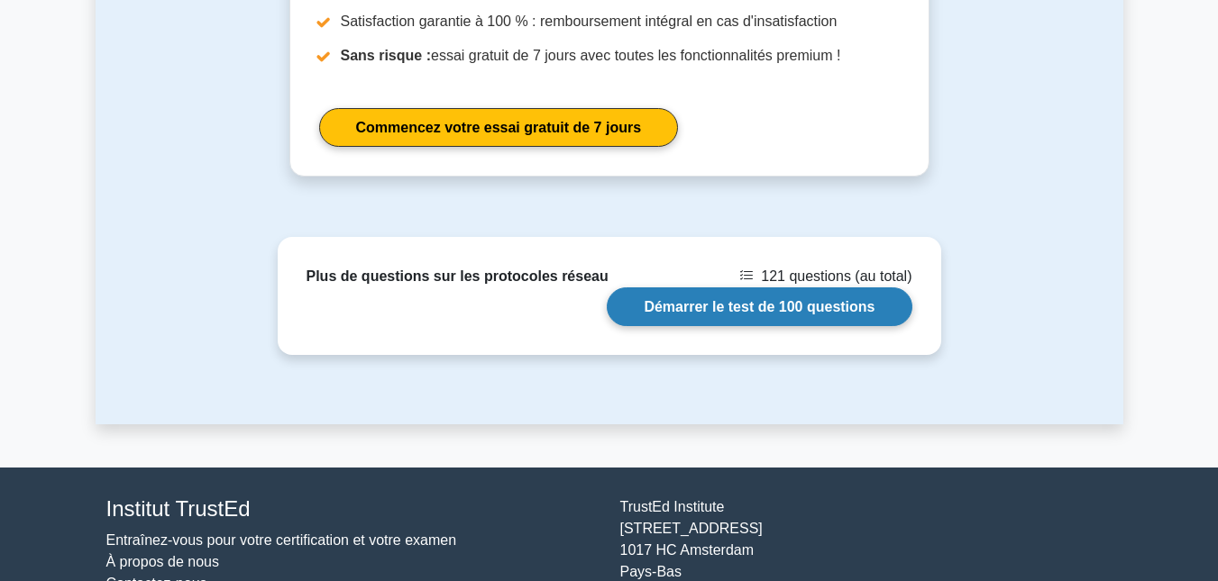
click at [670, 288] on link "Démarrer le test de 100 questions" at bounding box center [759, 307] width 305 height 39
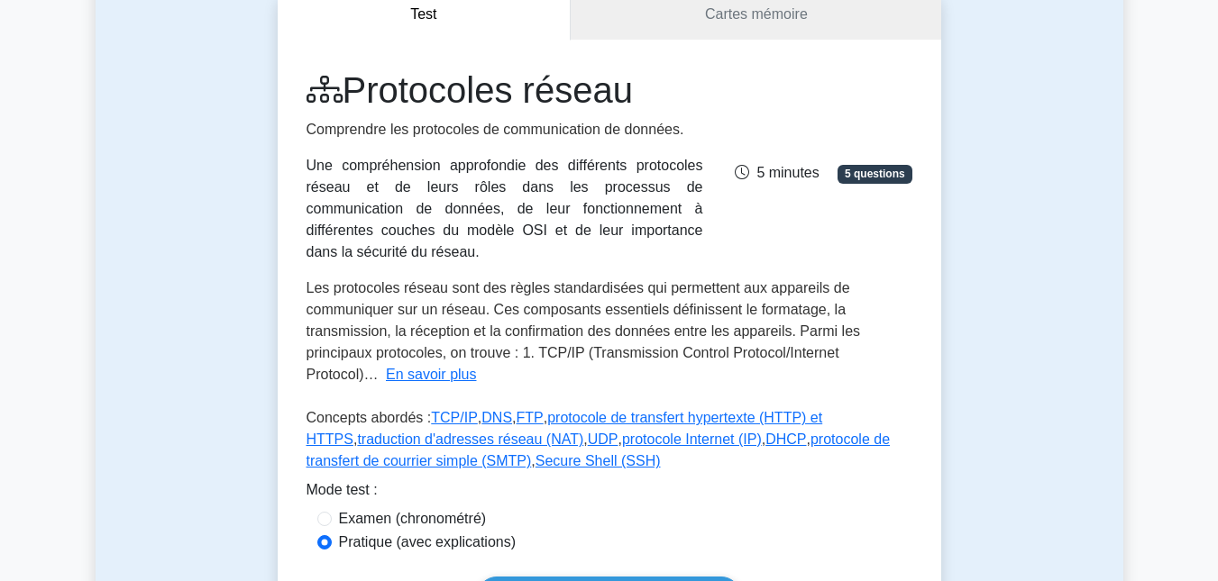
scroll to position [175, 0]
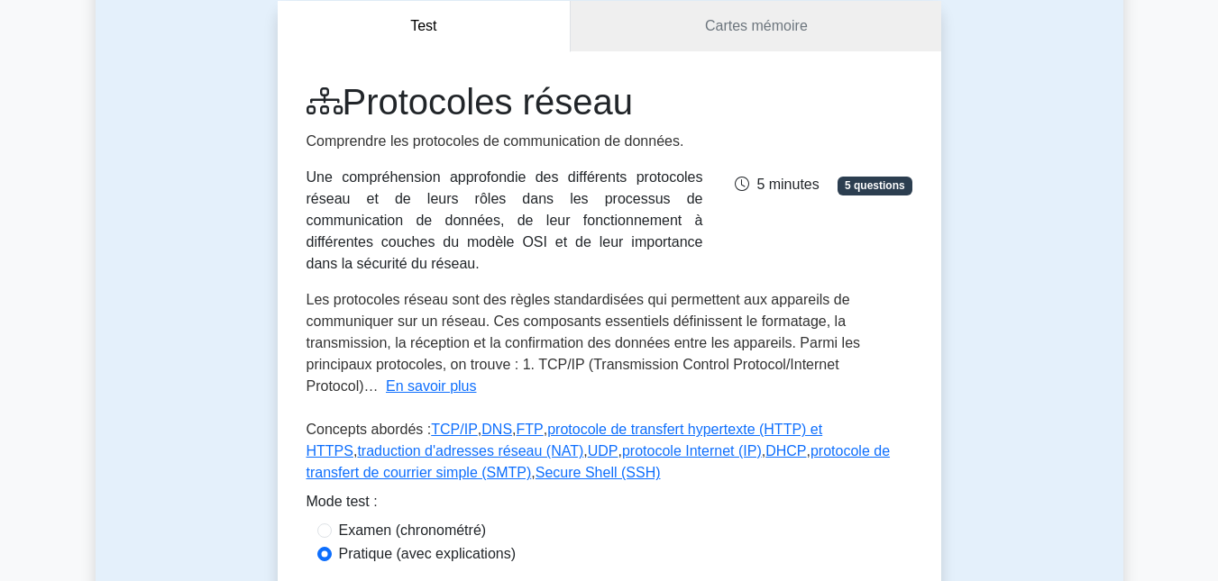
click at [754, 177] on span "5 minutes" at bounding box center [777, 184] width 84 height 15
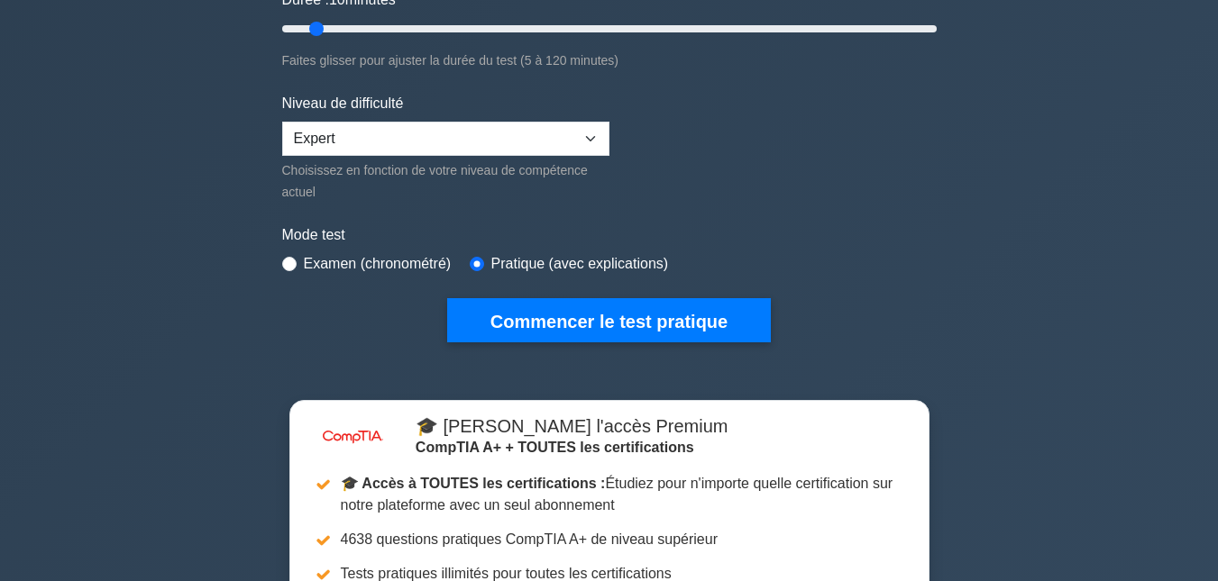
scroll to position [361, 0]
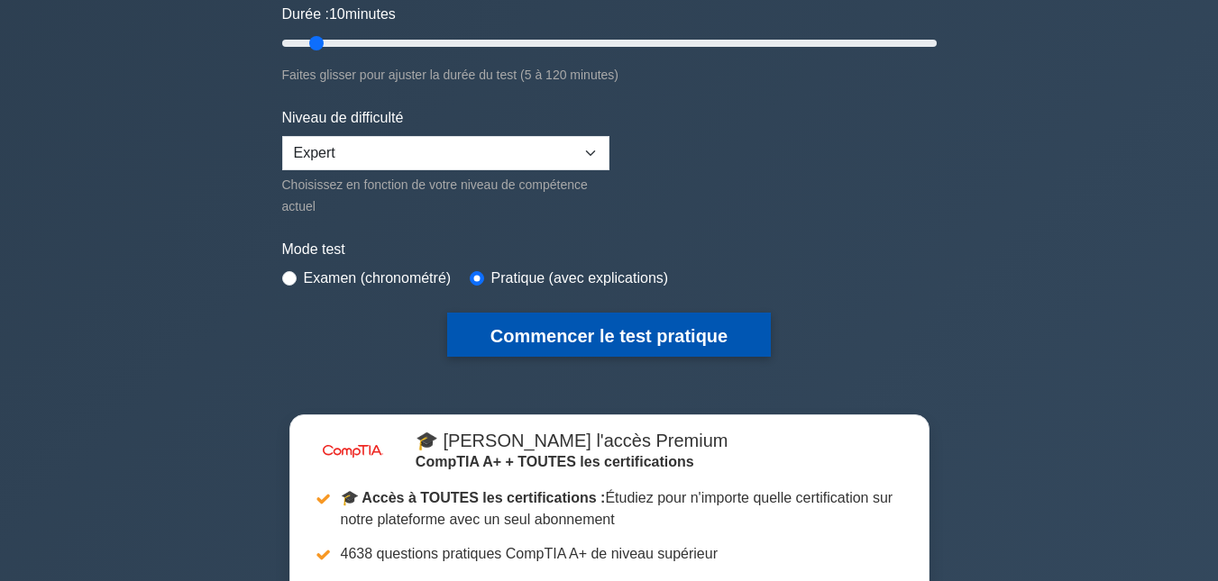
click at [505, 327] on font "Commencer le test pratique" at bounding box center [608, 336] width 237 height 20
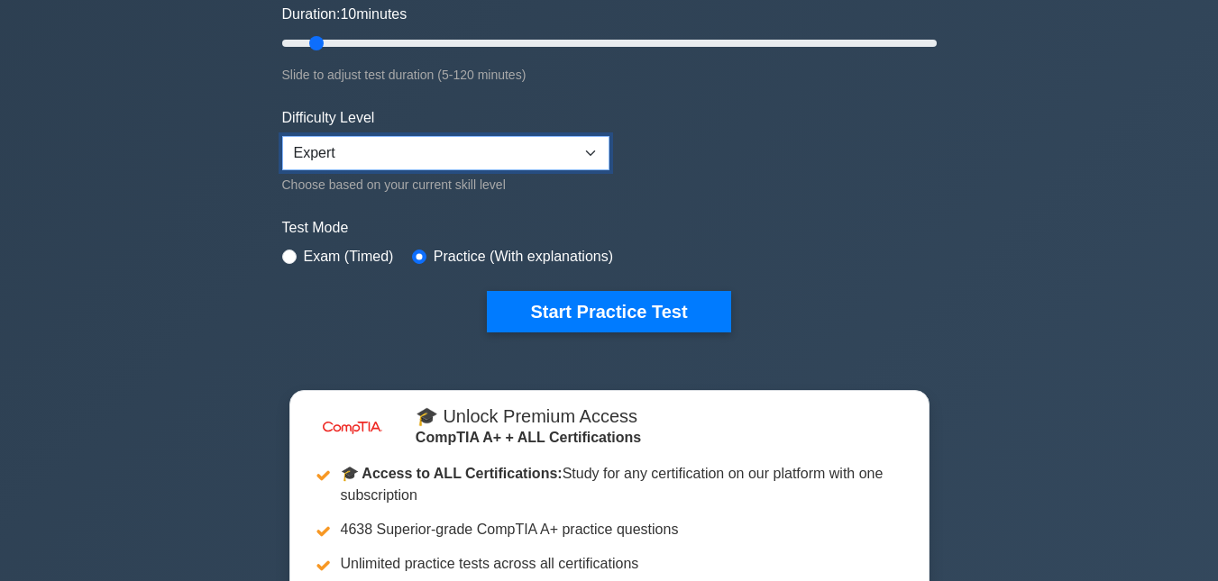
drag, startPoint x: 0, startPoint y: 0, endPoint x: 587, endPoint y: 146, distance: 604.7
click at [587, 146] on select "Beginner Intermediate Expert" at bounding box center [445, 153] width 327 height 34
select select "intermediate"
click at [282, 136] on select "Beginner Intermediate Expert" at bounding box center [445, 153] width 327 height 34
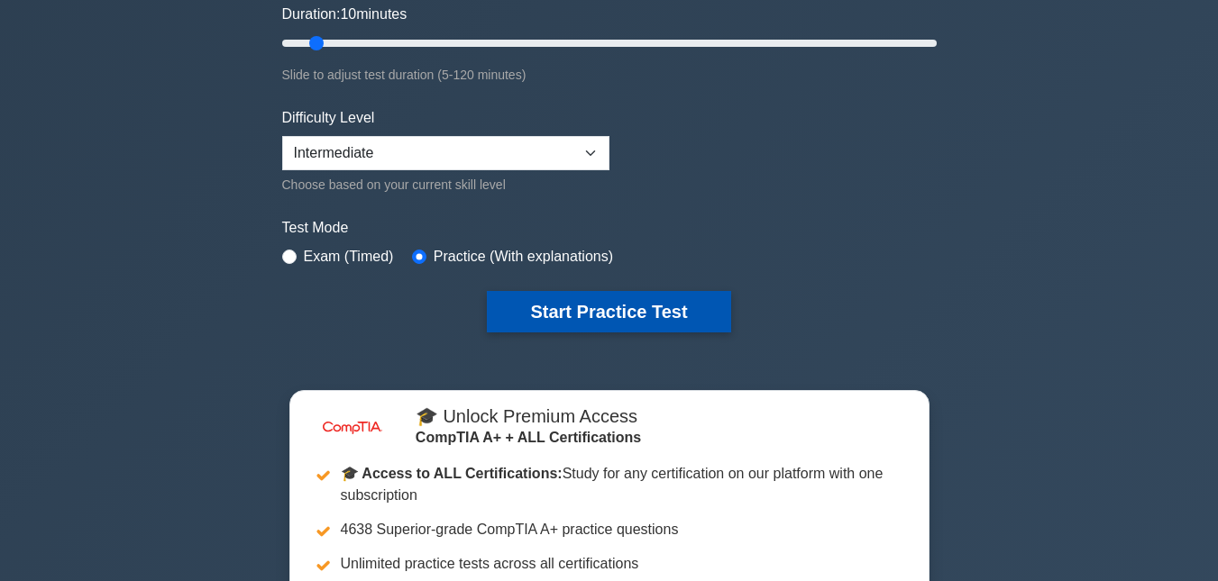
click at [550, 309] on button "Start Practice Test" at bounding box center [608, 311] width 243 height 41
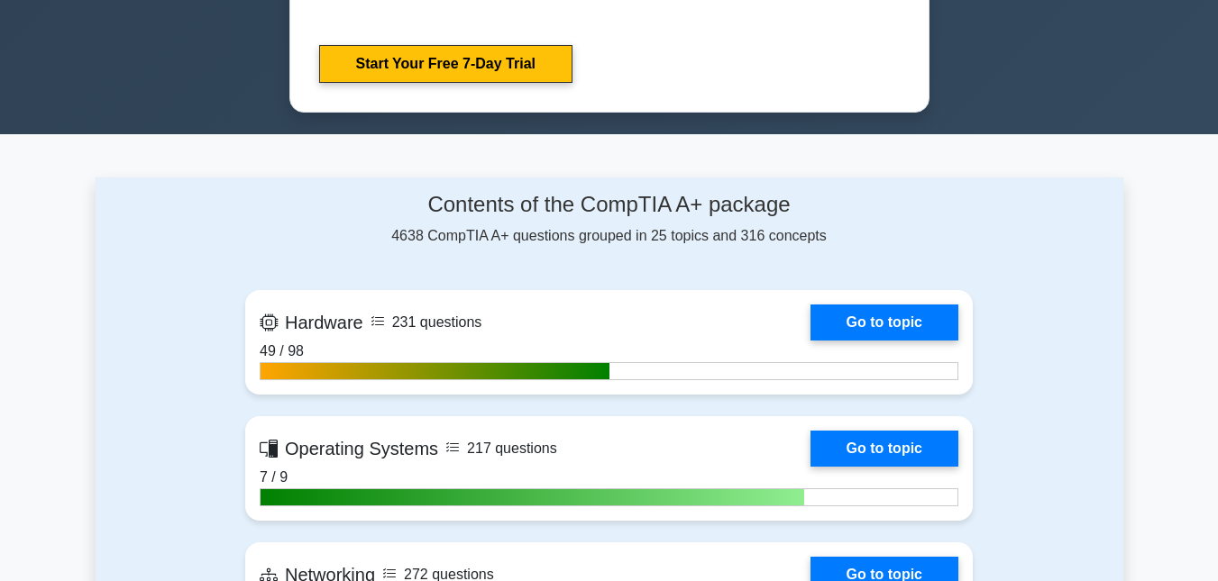
scroll to position [1083, 0]
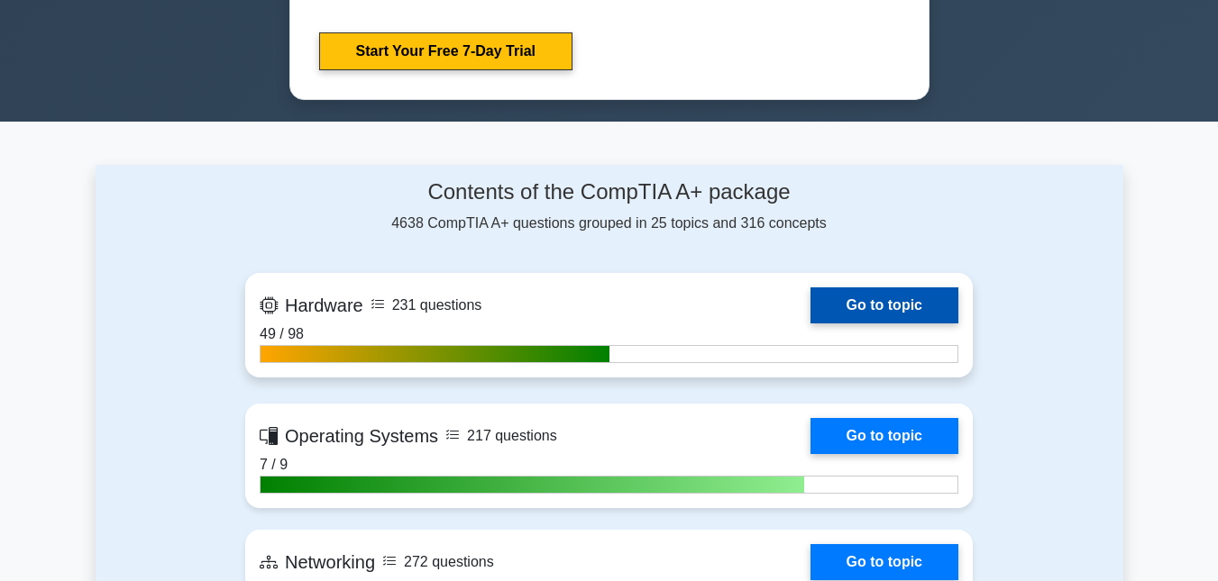
click at [904, 298] on link "Go to topic" at bounding box center [884, 306] width 148 height 36
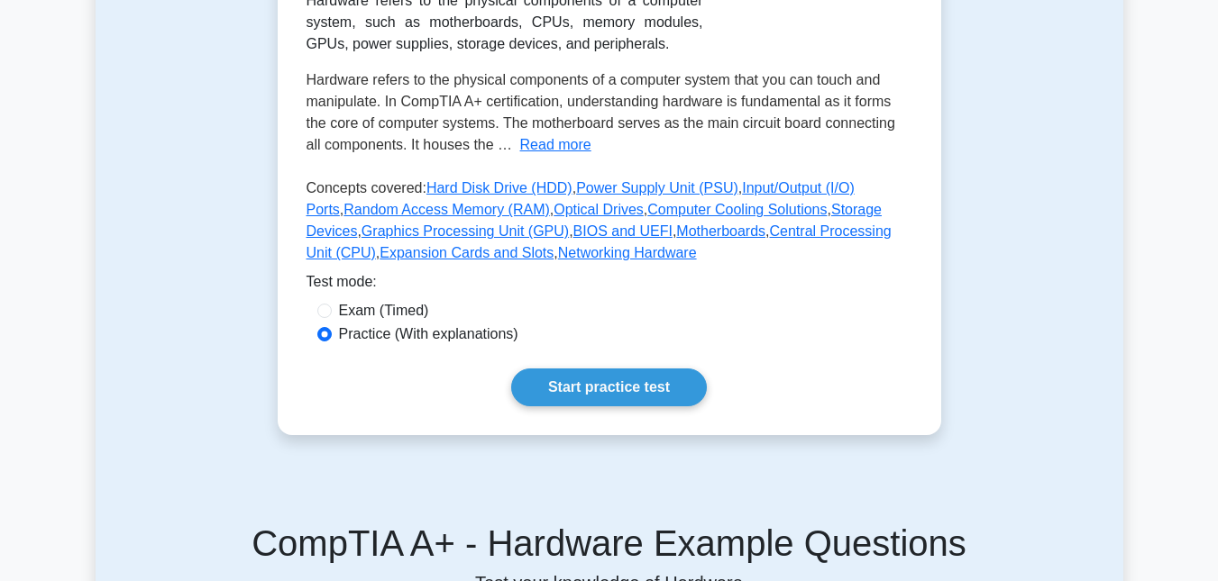
scroll to position [358, 0]
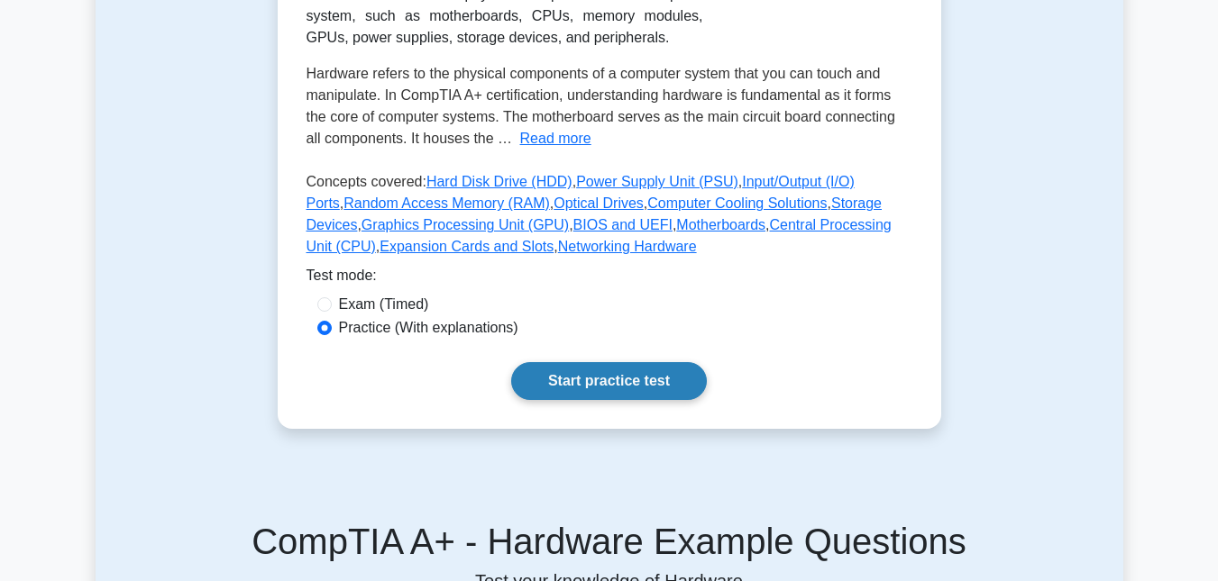
click at [619, 380] on link "Start practice test" at bounding box center [609, 381] width 196 height 38
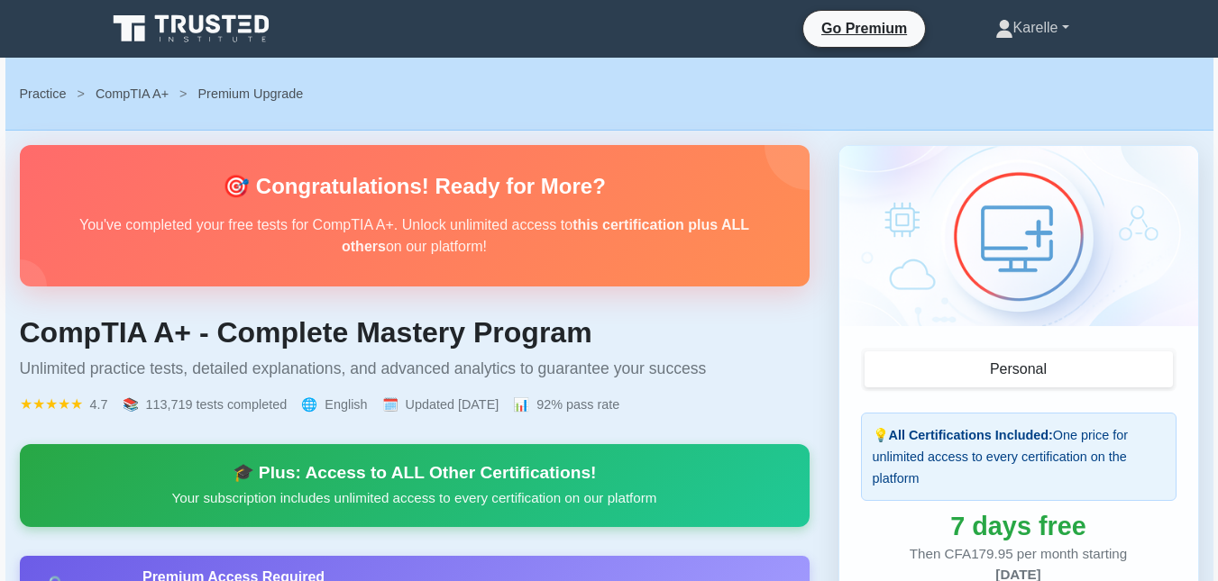
click at [1060, 26] on link "Karelle" at bounding box center [1032, 28] width 160 height 36
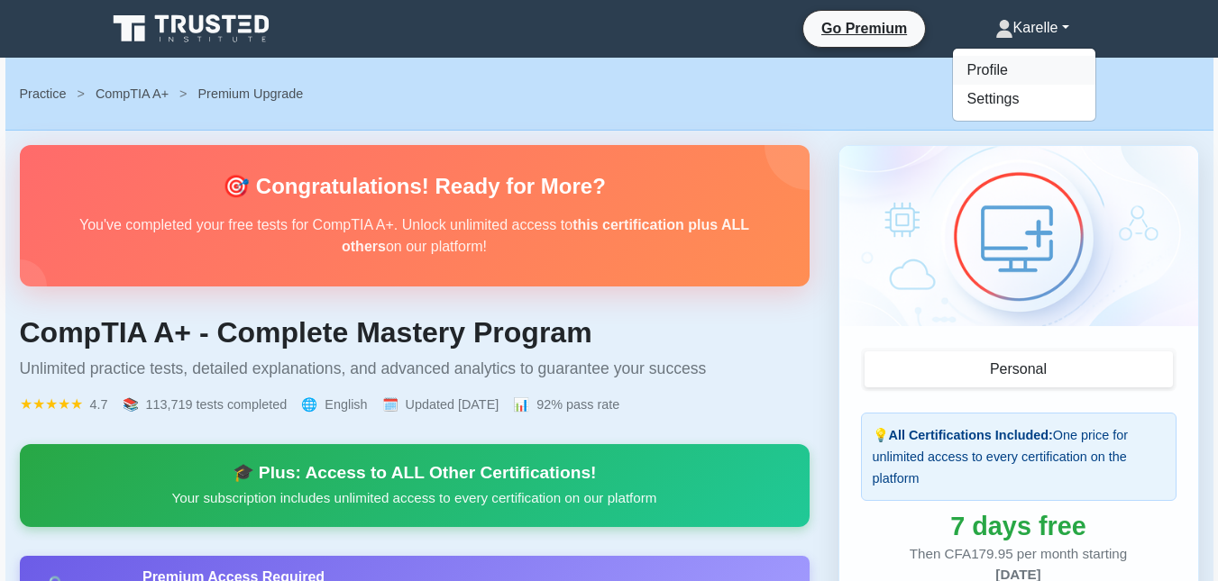
click at [1002, 61] on link "Profile" at bounding box center [1024, 70] width 142 height 29
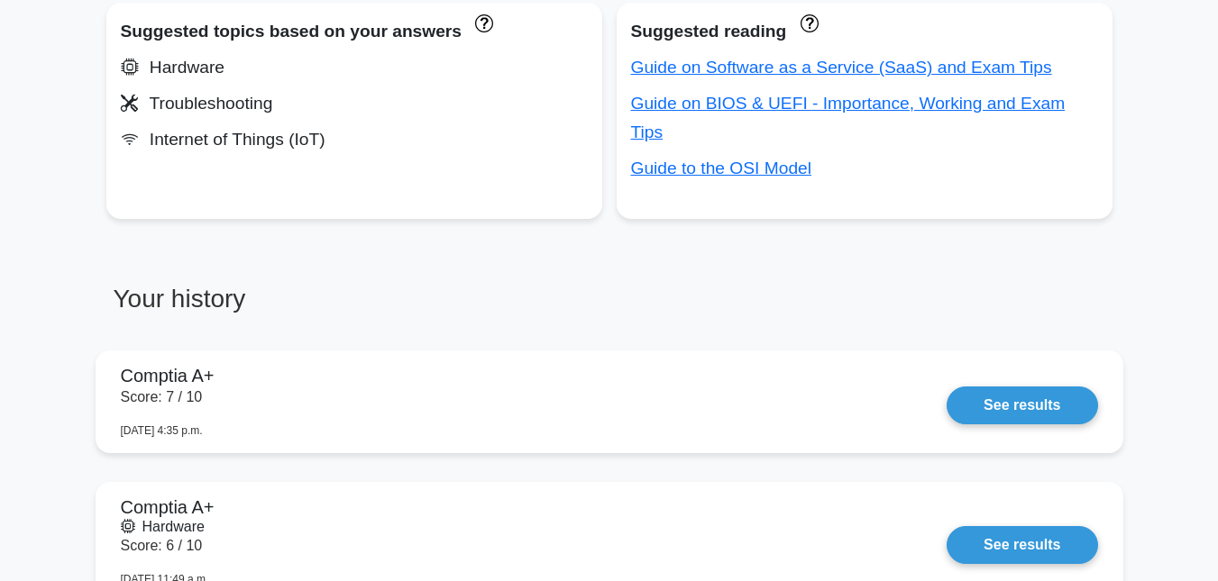
scroll to position [1160, 0]
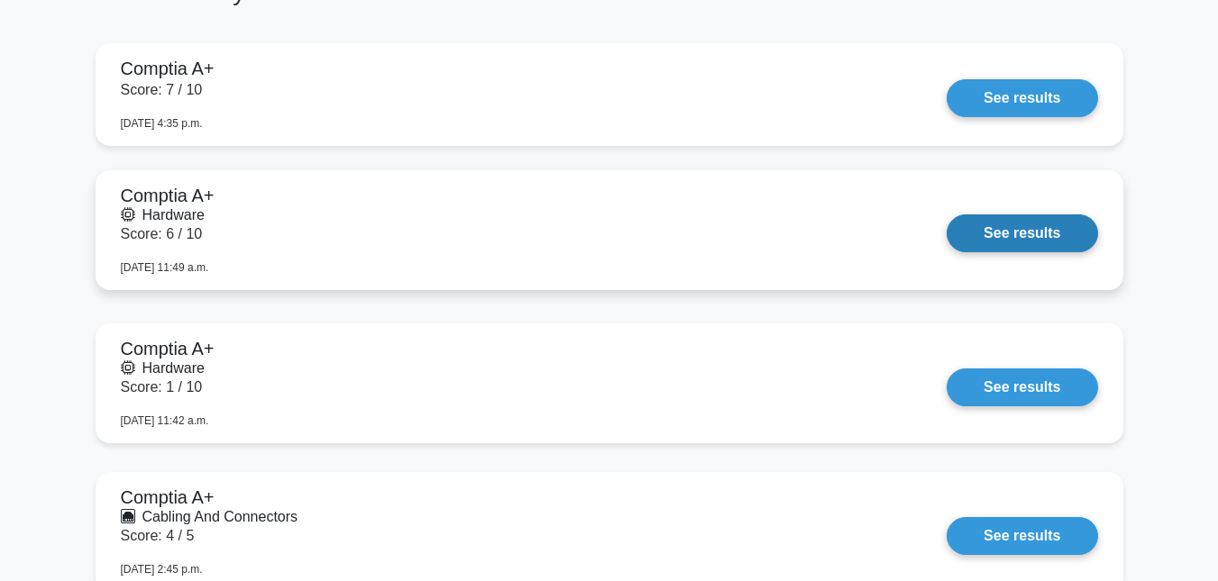
drag, startPoint x: 0, startPoint y: 0, endPoint x: 681, endPoint y: 235, distance: 720.9
click at [946, 235] on link "See results" at bounding box center [1021, 234] width 151 height 38
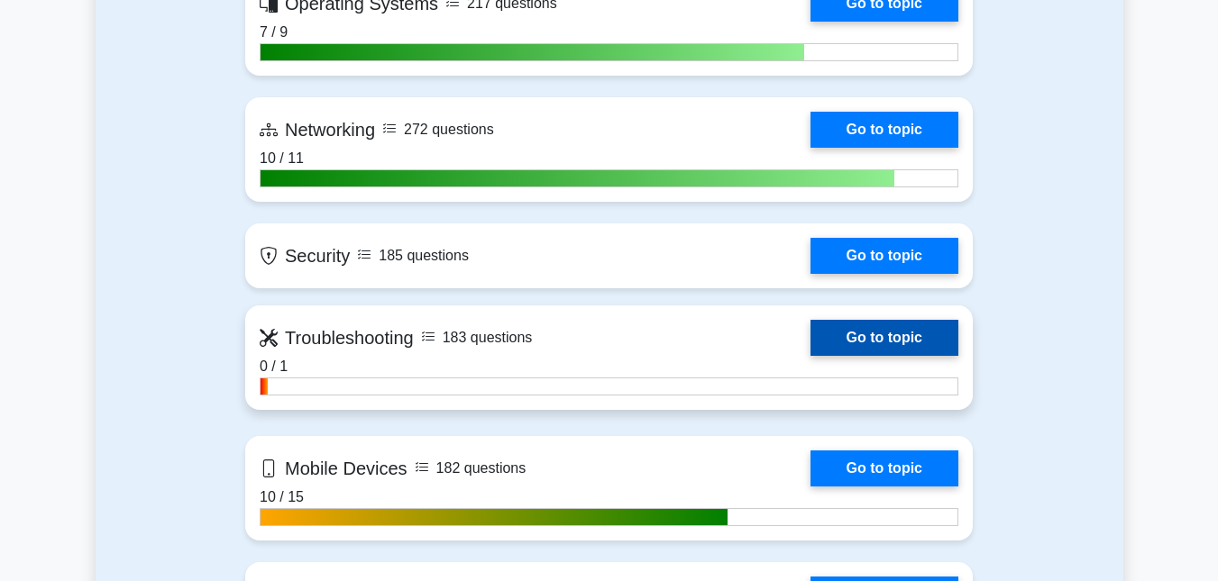
click at [831, 331] on link "Go to topic" at bounding box center [884, 338] width 148 height 36
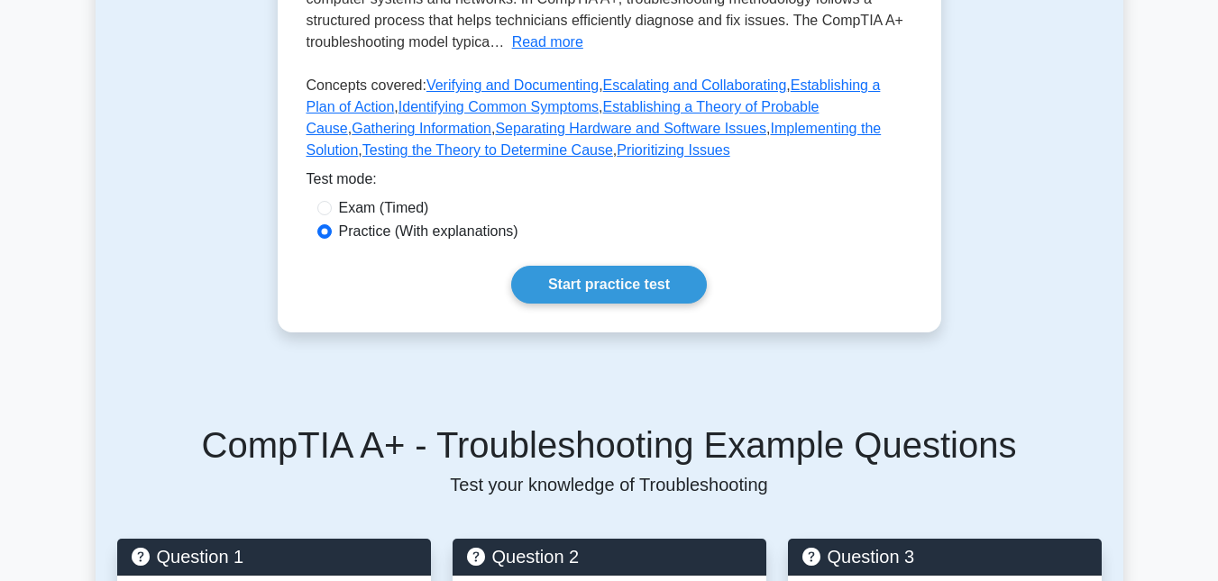
scroll to position [493, 0]
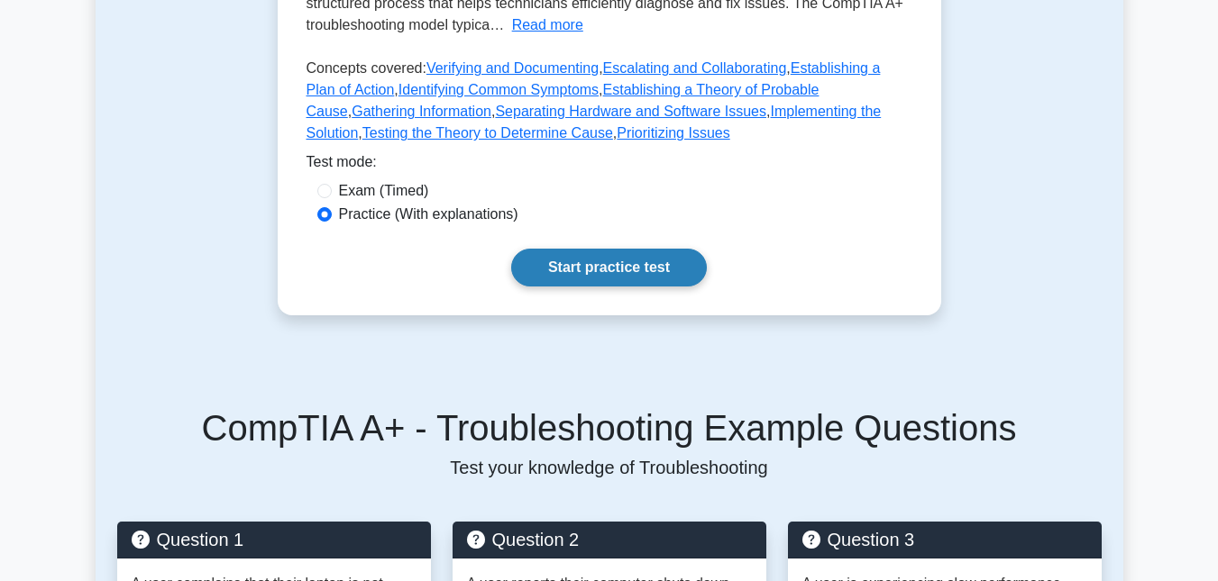
click at [638, 260] on link "Start practice test" at bounding box center [609, 268] width 196 height 38
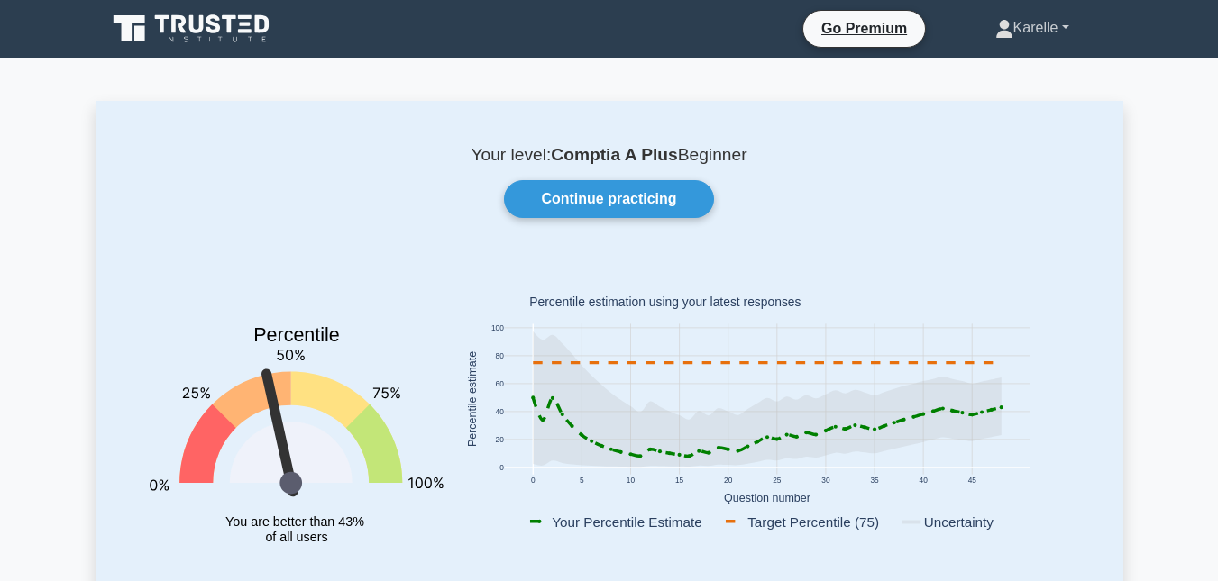
click at [1064, 26] on link "Karelle" at bounding box center [1032, 28] width 160 height 36
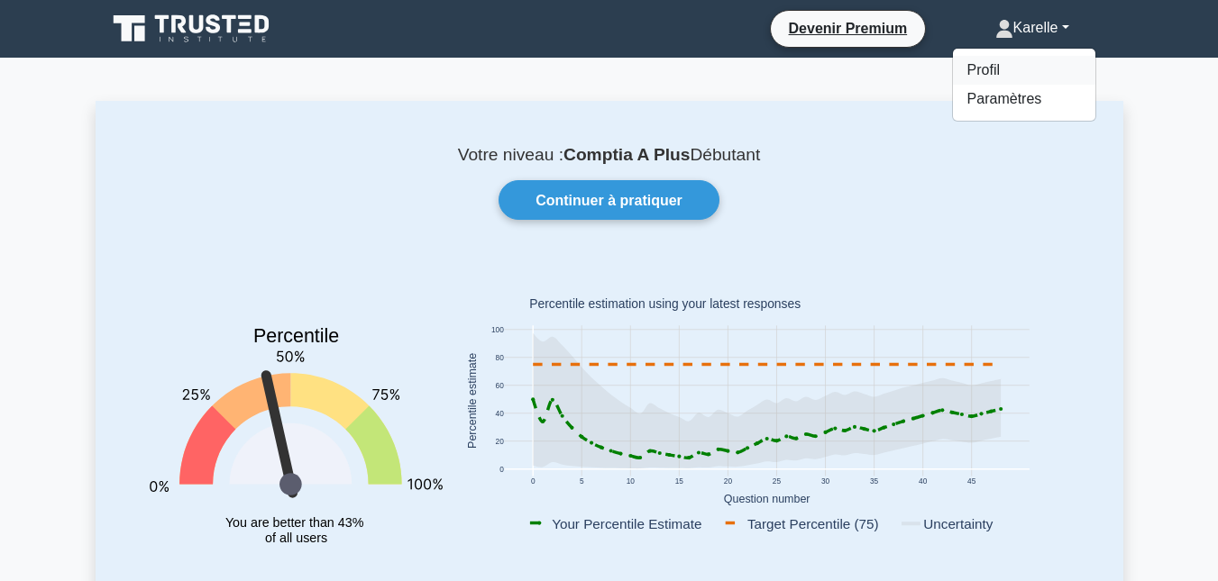
click at [1003, 71] on link "Profil" at bounding box center [1024, 70] width 142 height 29
click at [1057, 25] on font "Karelle" at bounding box center [1035, 27] width 45 height 15
click at [1011, 97] on font "Paramètres" at bounding box center [1004, 98] width 75 height 15
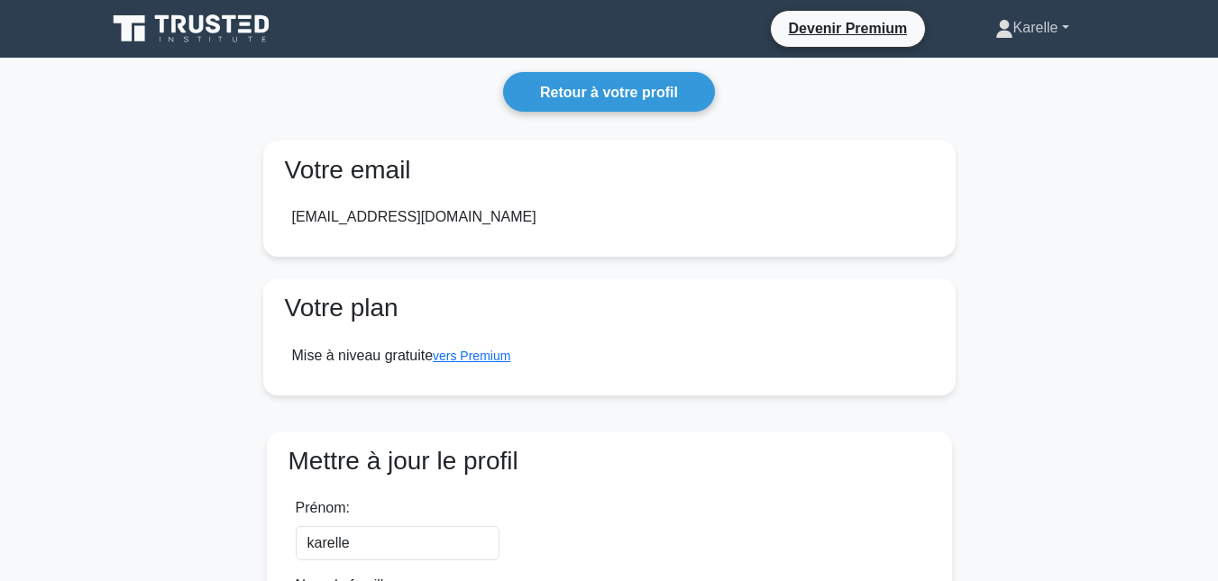
click at [1082, 23] on link "Karelle" at bounding box center [1032, 28] width 160 height 36
click at [1000, 76] on link "Profil" at bounding box center [1024, 70] width 142 height 29
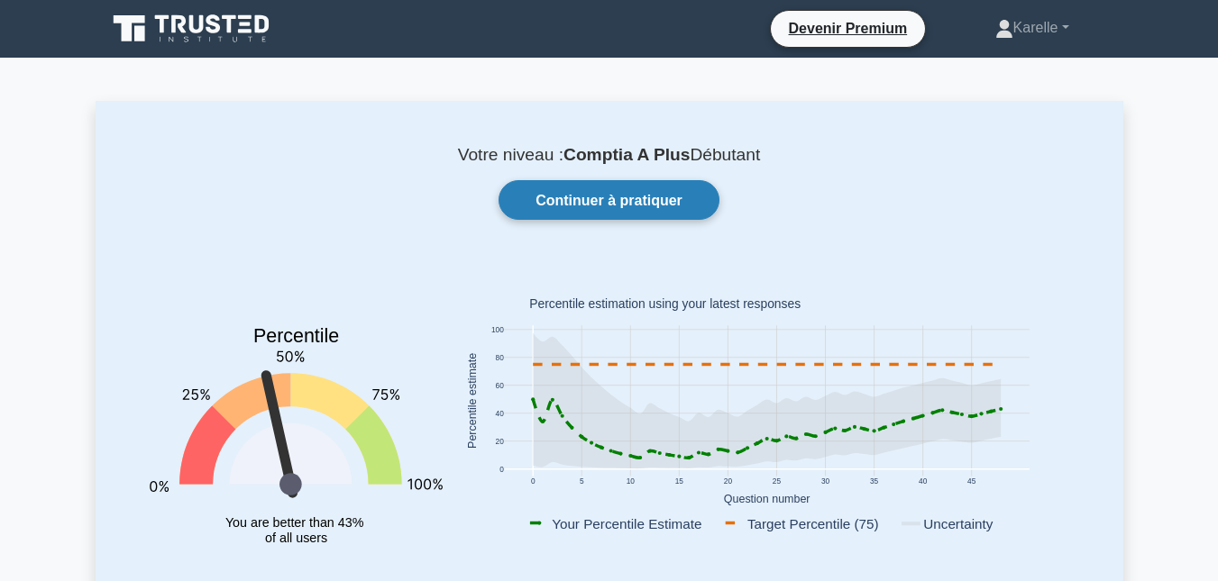
click at [653, 204] on font "Continuer à pratiquer" at bounding box center [608, 200] width 147 height 15
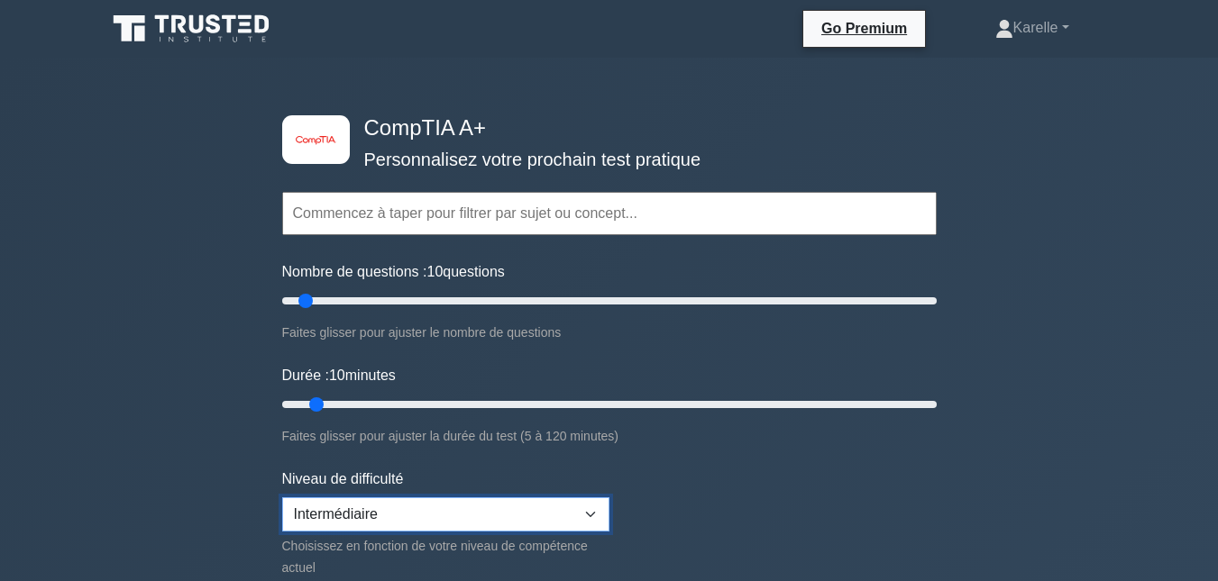
drag, startPoint x: 0, startPoint y: 0, endPoint x: 367, endPoint y: 517, distance: 634.2
click at [367, 517] on select "Débutant Intermédiaire Expert" at bounding box center [445, 515] width 327 height 34
select select "beginner"
click at [282, 498] on select "Débutant Intermédiaire Expert" at bounding box center [445, 515] width 327 height 34
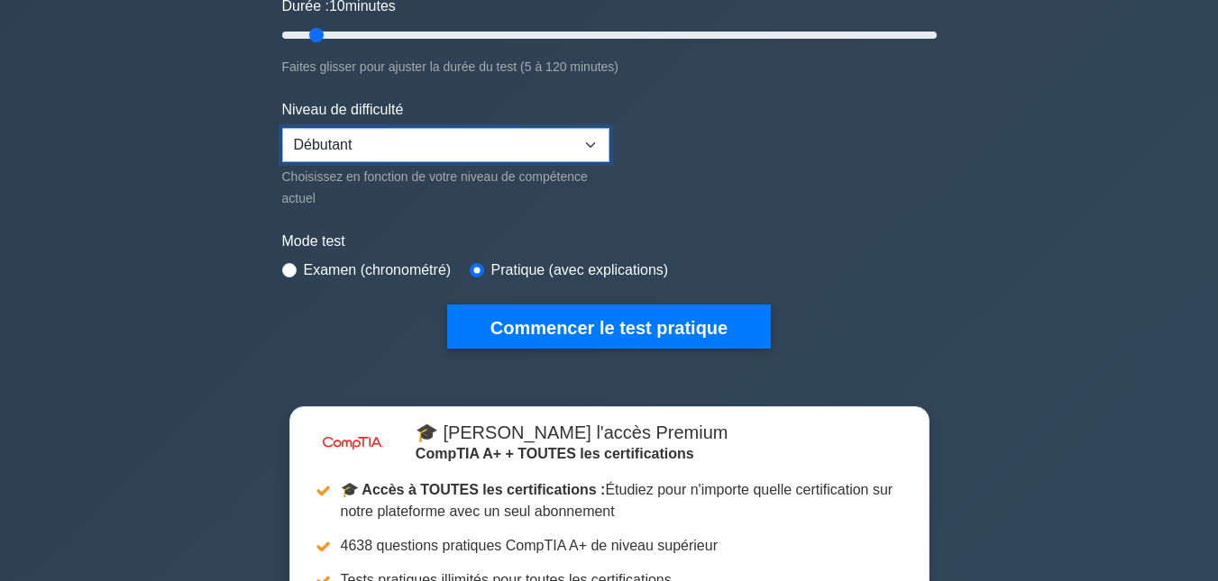
scroll to position [475, 0]
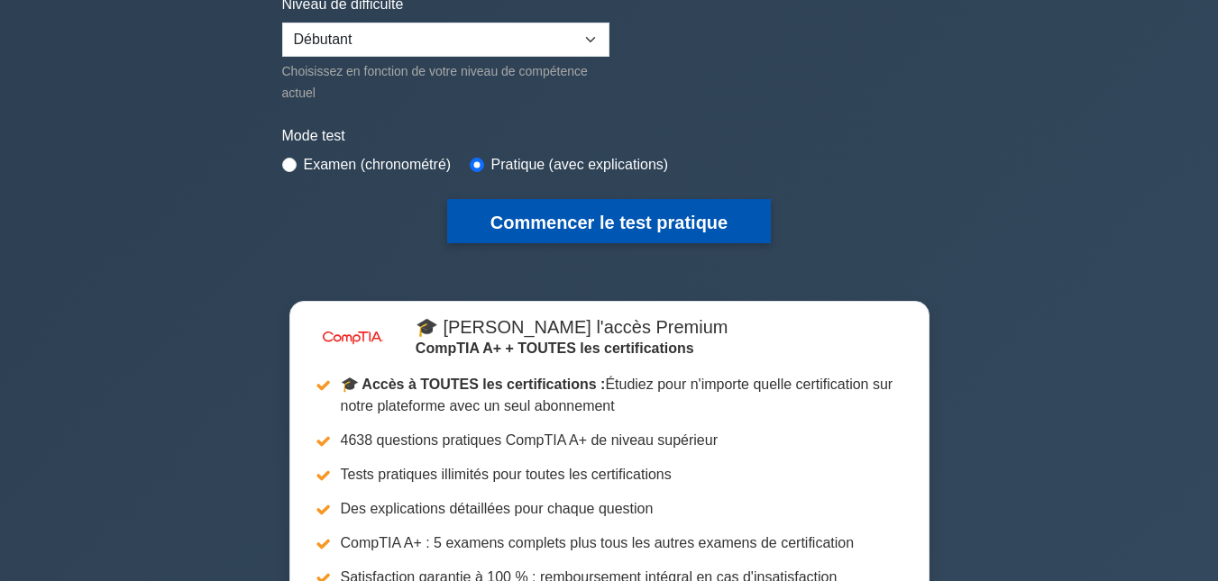
click at [545, 218] on font "Commencer le test pratique" at bounding box center [608, 223] width 237 height 20
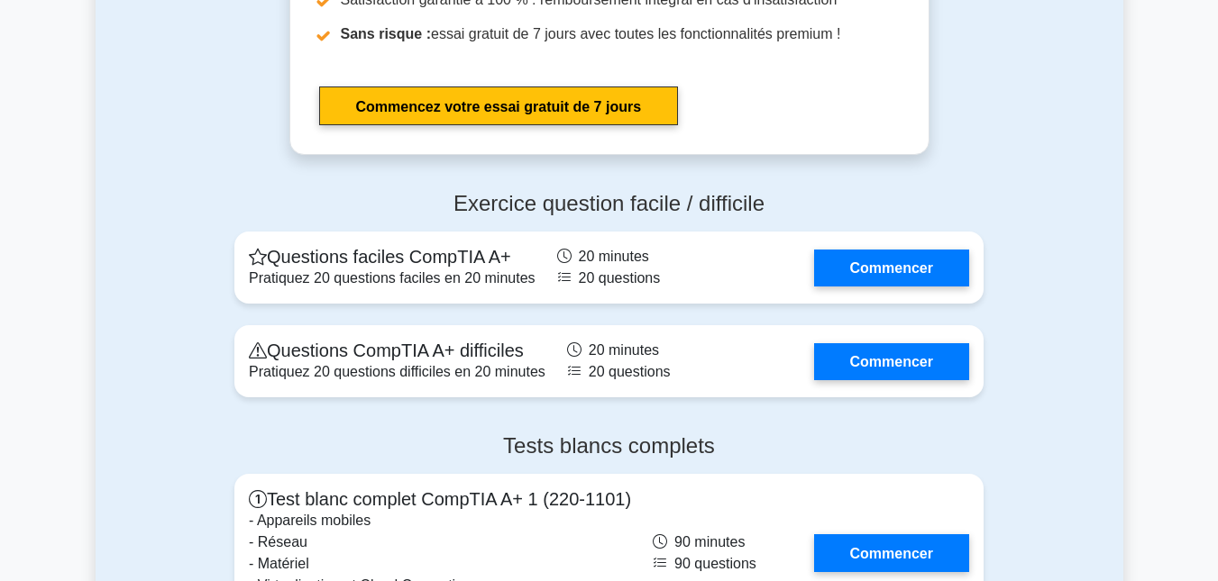
scroll to position [4459, 0]
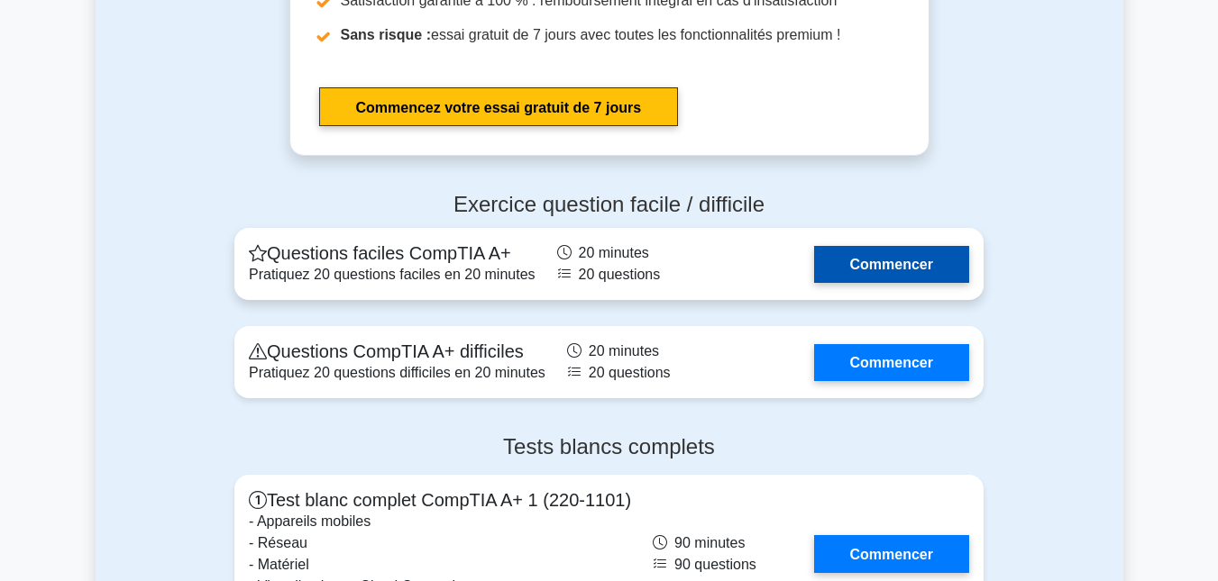
click at [879, 255] on link "Commencer" at bounding box center [891, 264] width 155 height 37
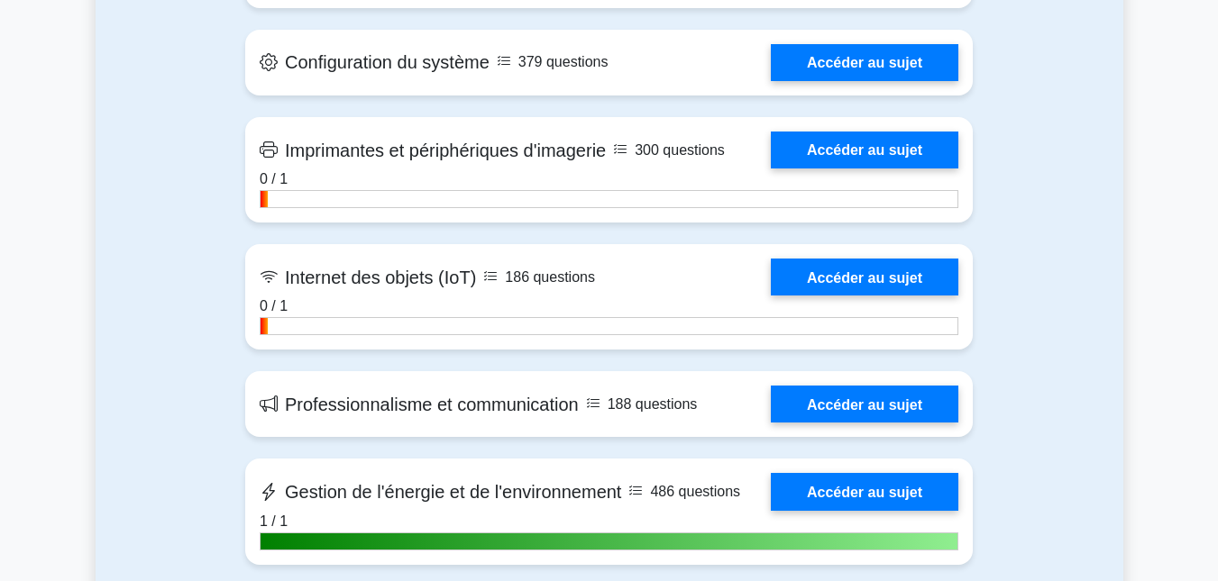
scroll to position [3035, 0]
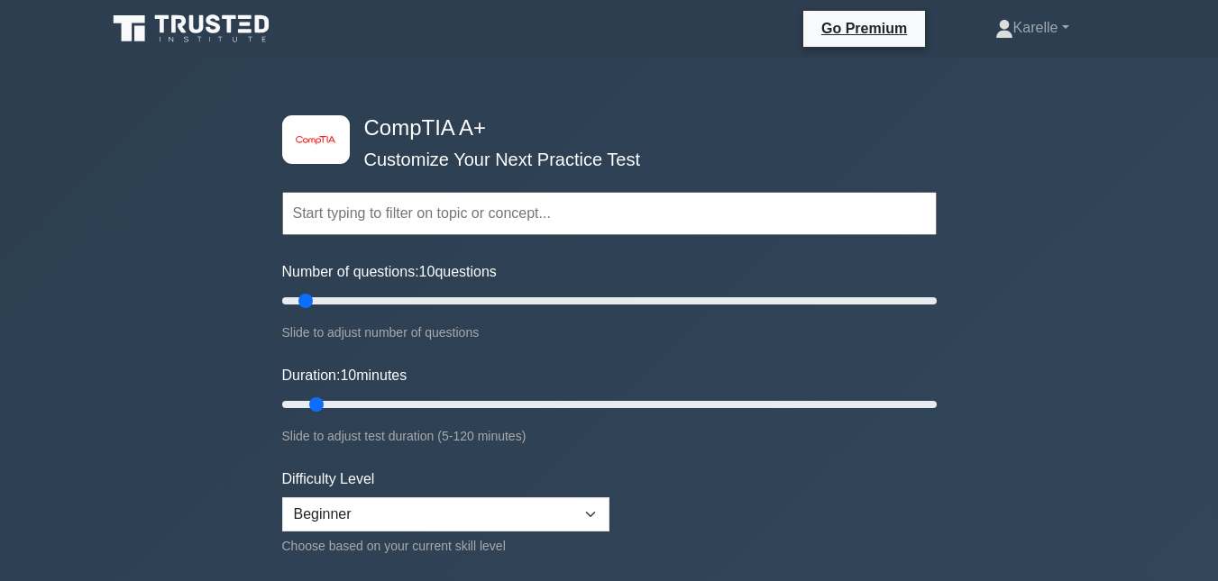
click at [1071, 23] on link "Karelle" at bounding box center [1032, 28] width 160 height 36
